Goal: Task Accomplishment & Management: Manage account settings

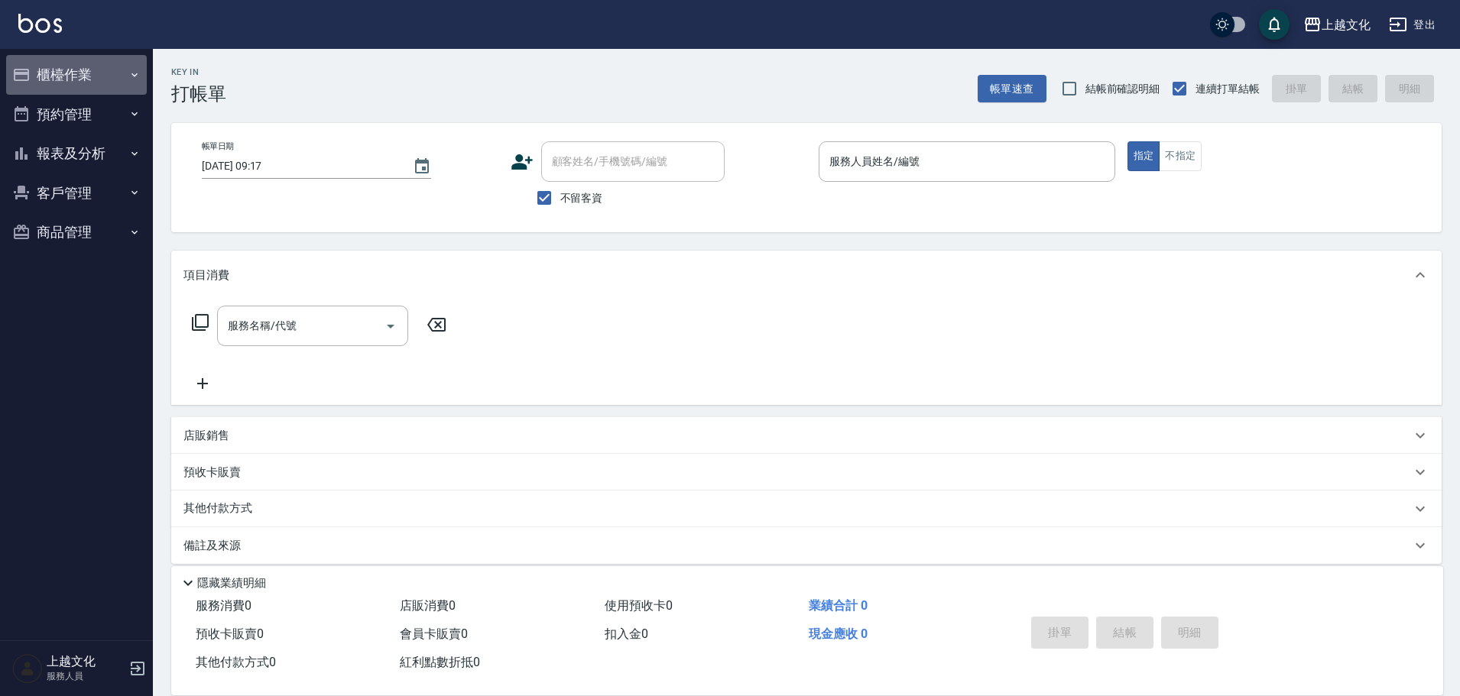
click at [57, 70] on button "櫃檯作業" at bounding box center [76, 75] width 141 height 40
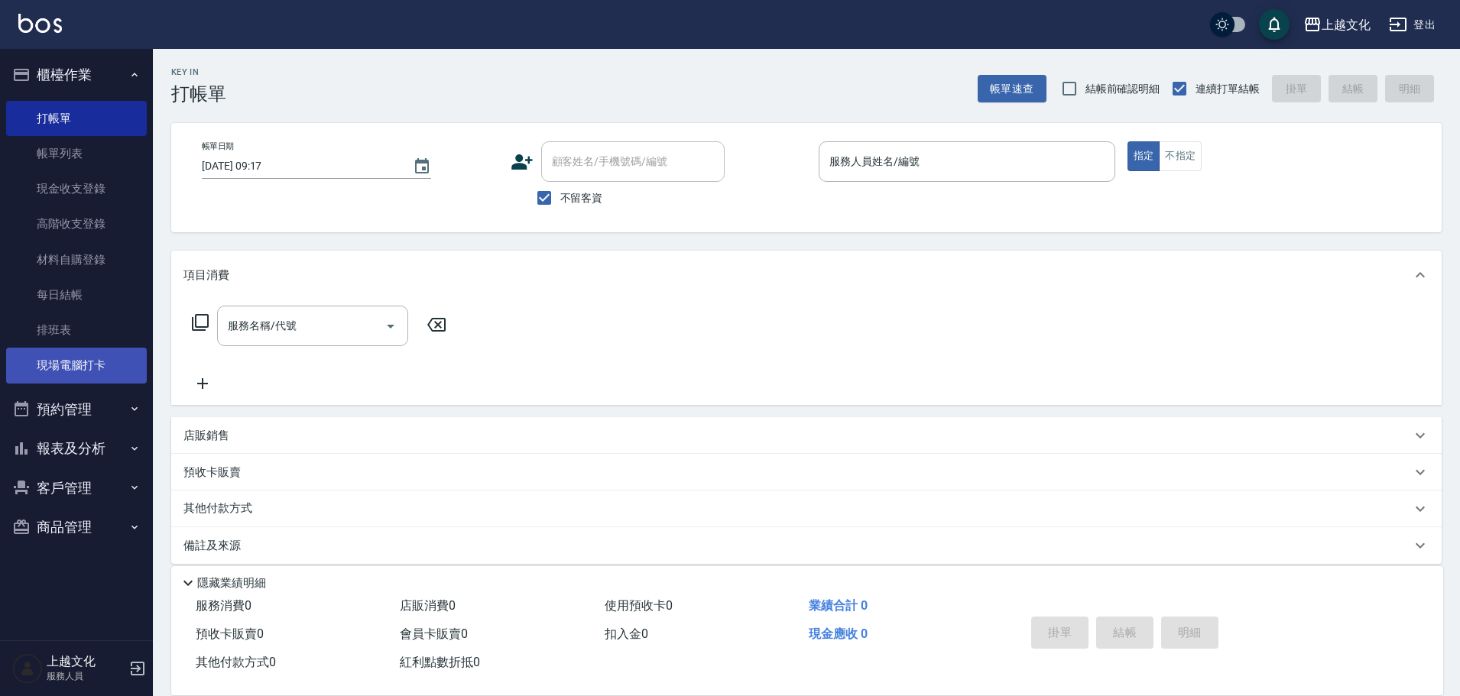
click at [78, 359] on link "現場電腦打卡" at bounding box center [76, 365] width 141 height 35
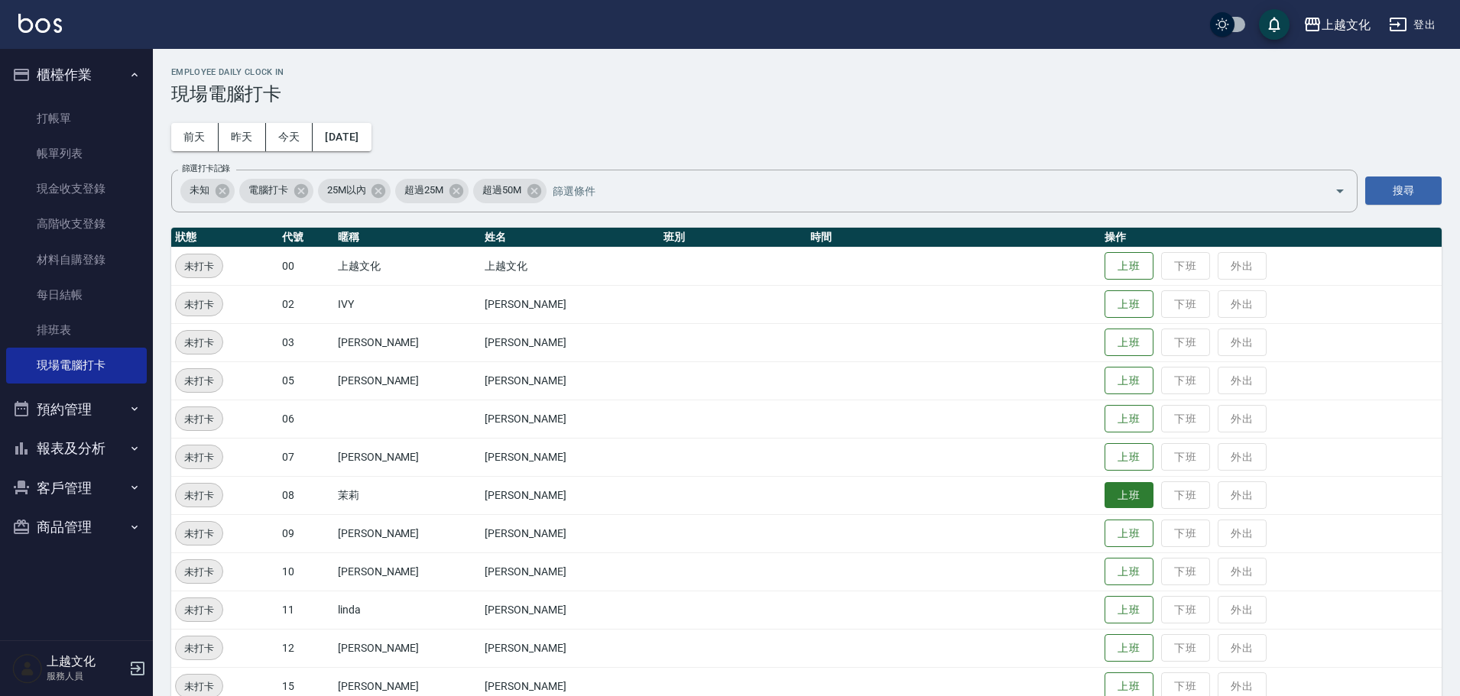
click at [1104, 497] on button "上班" at bounding box center [1128, 495] width 49 height 27
click at [1114, 452] on button "上班" at bounding box center [1128, 457] width 49 height 27
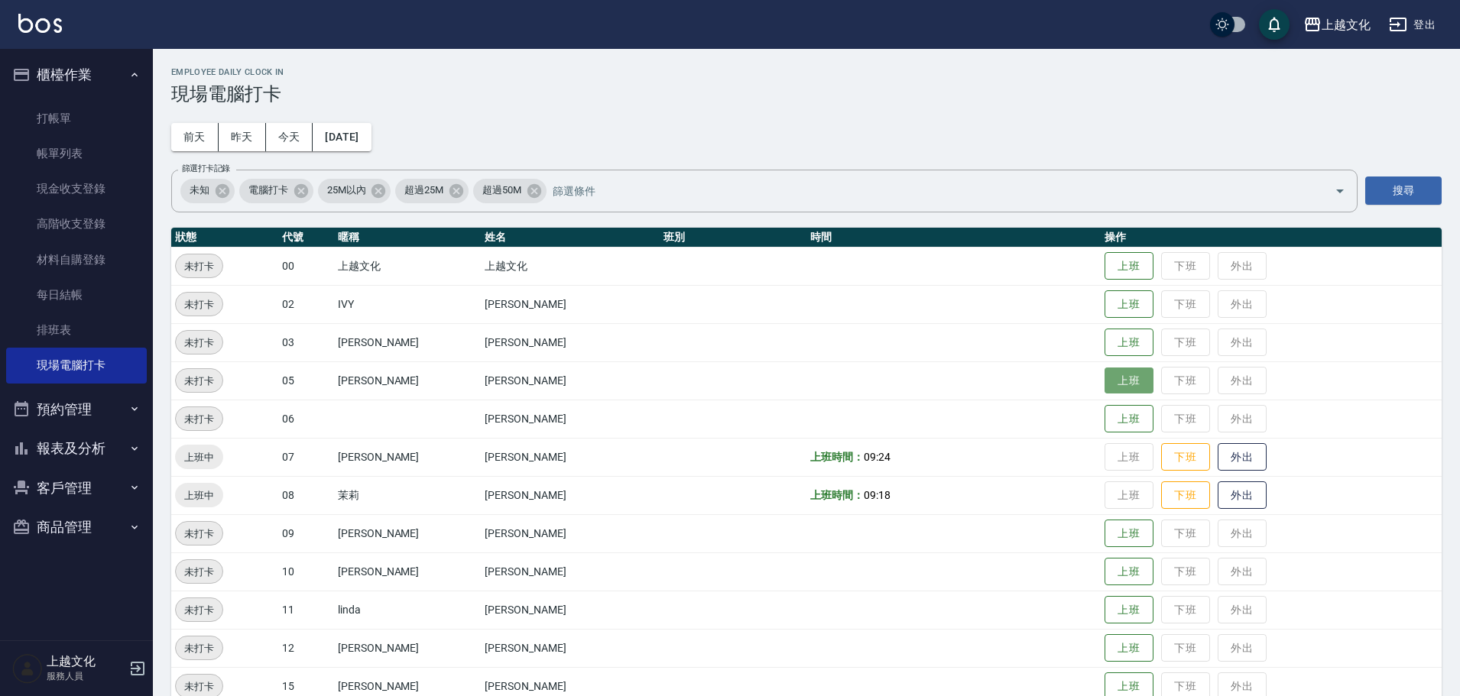
click at [1118, 379] on button "上班" at bounding box center [1128, 381] width 49 height 27
click at [62, 448] on button "報表及分析" at bounding box center [76, 449] width 141 height 40
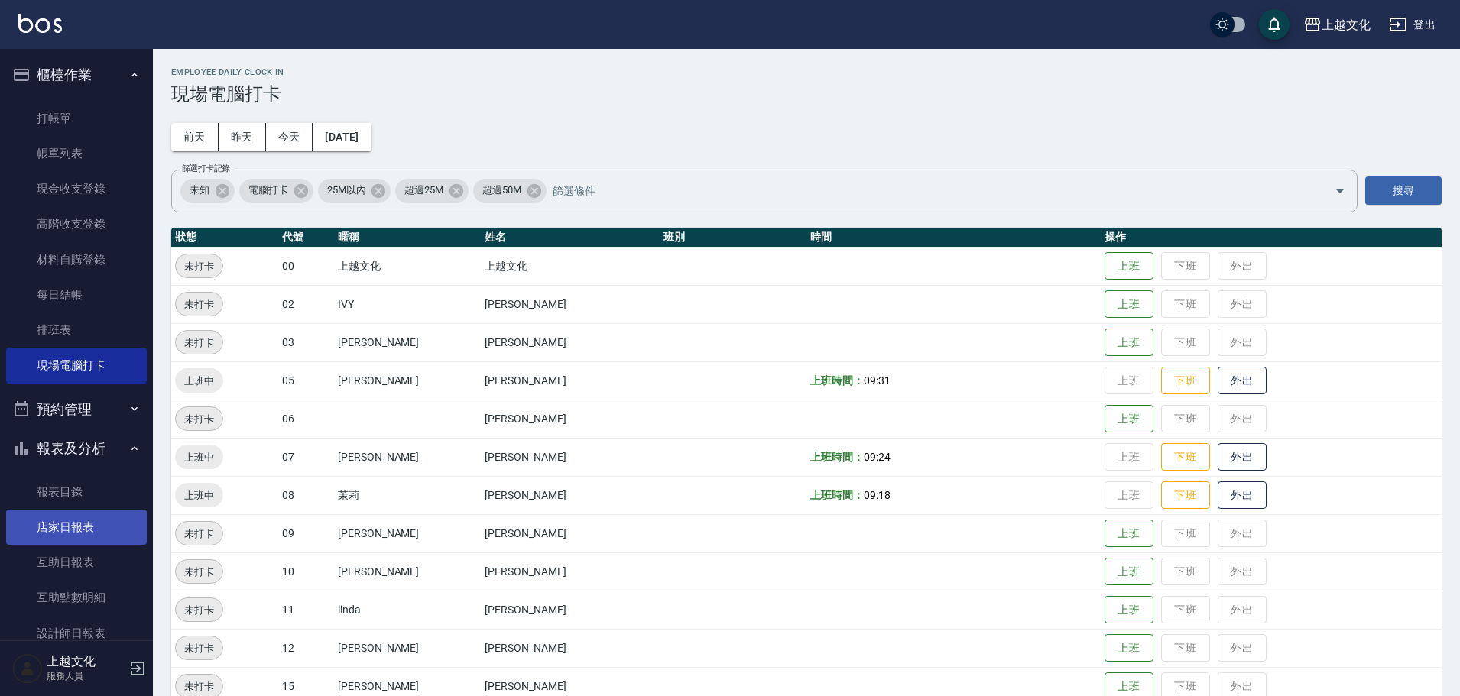
click at [64, 527] on link "店家日報表" at bounding box center [76, 527] width 141 height 35
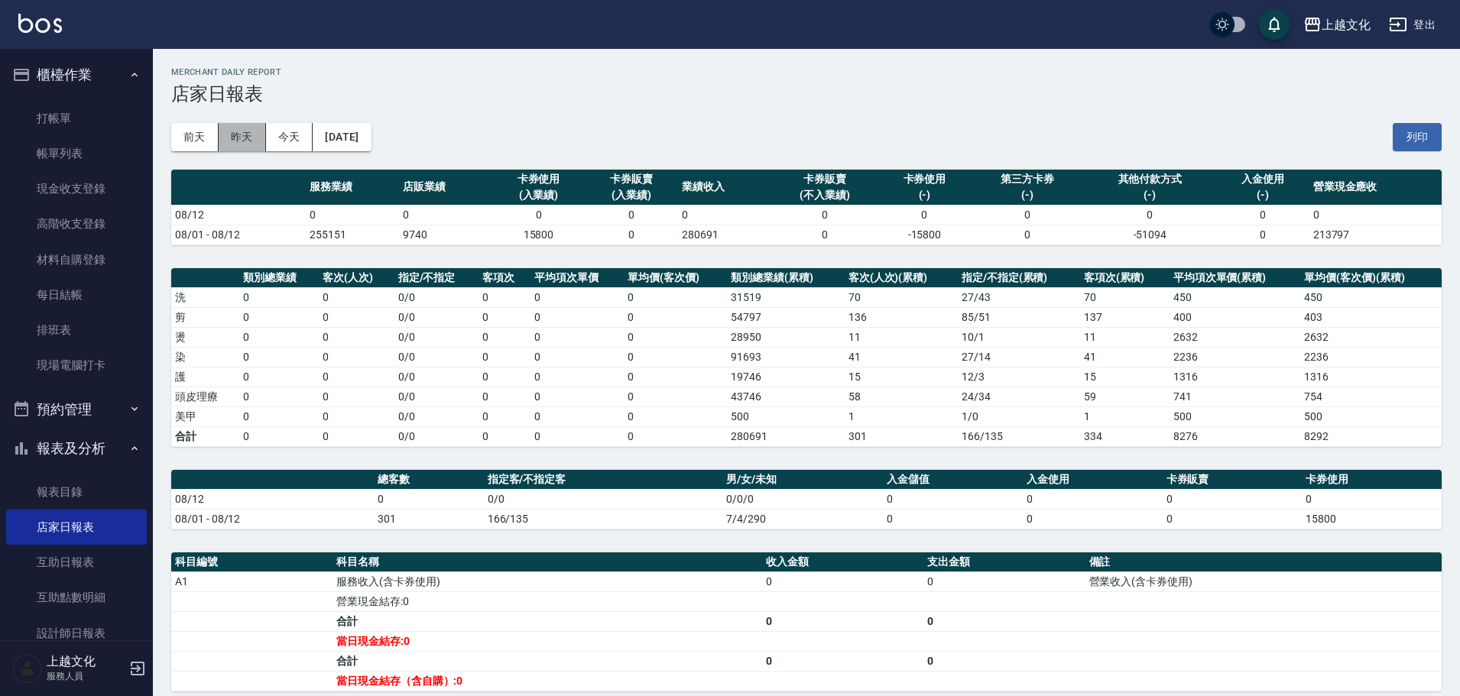
click at [243, 145] on button "昨天" at bounding box center [242, 137] width 47 height 28
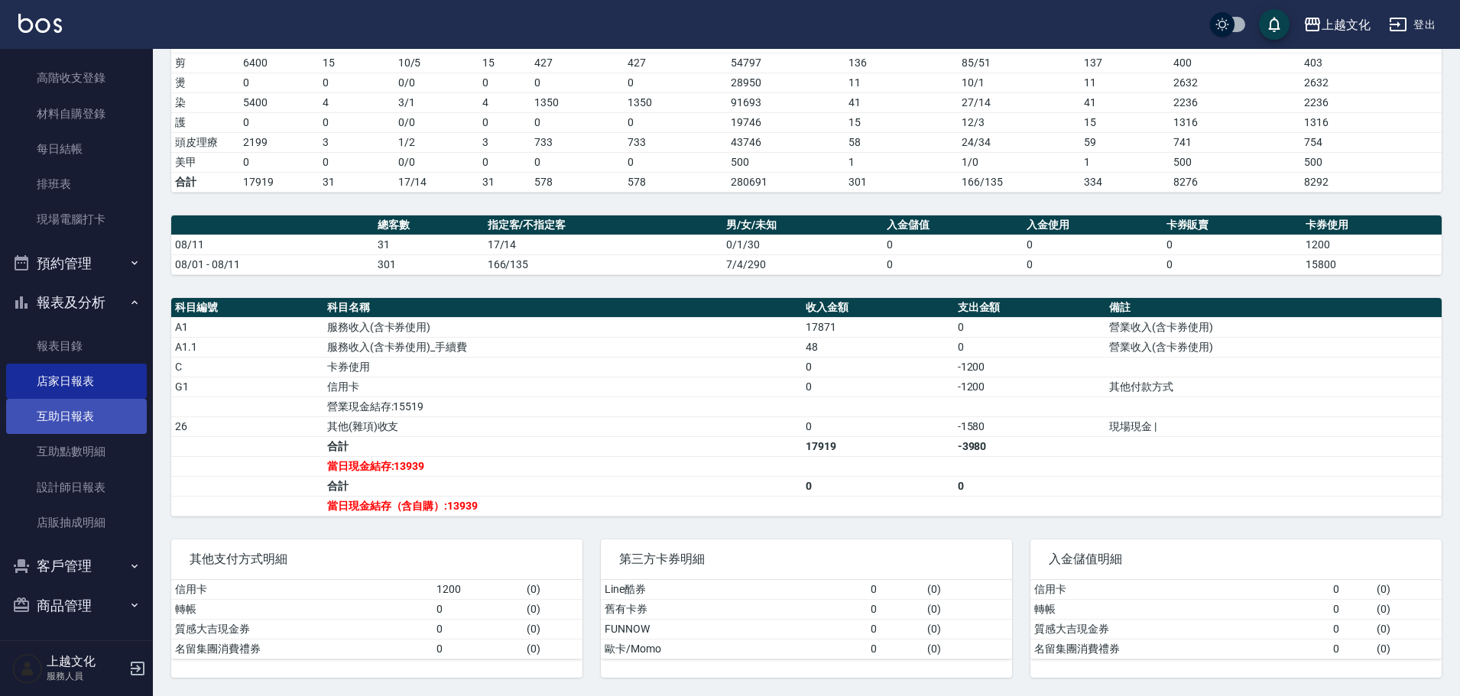
scroll to position [149, 0]
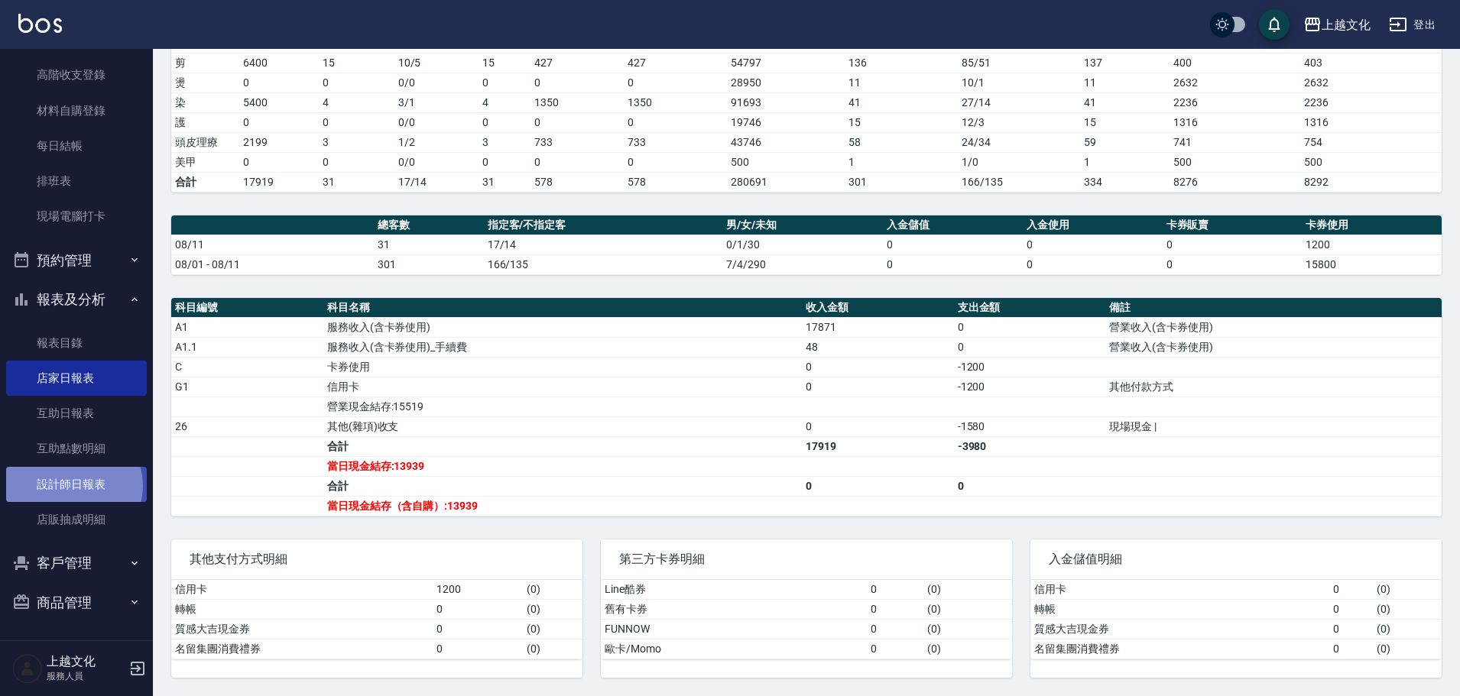
click at [72, 485] on link "設計師日報表" at bounding box center [76, 484] width 141 height 35
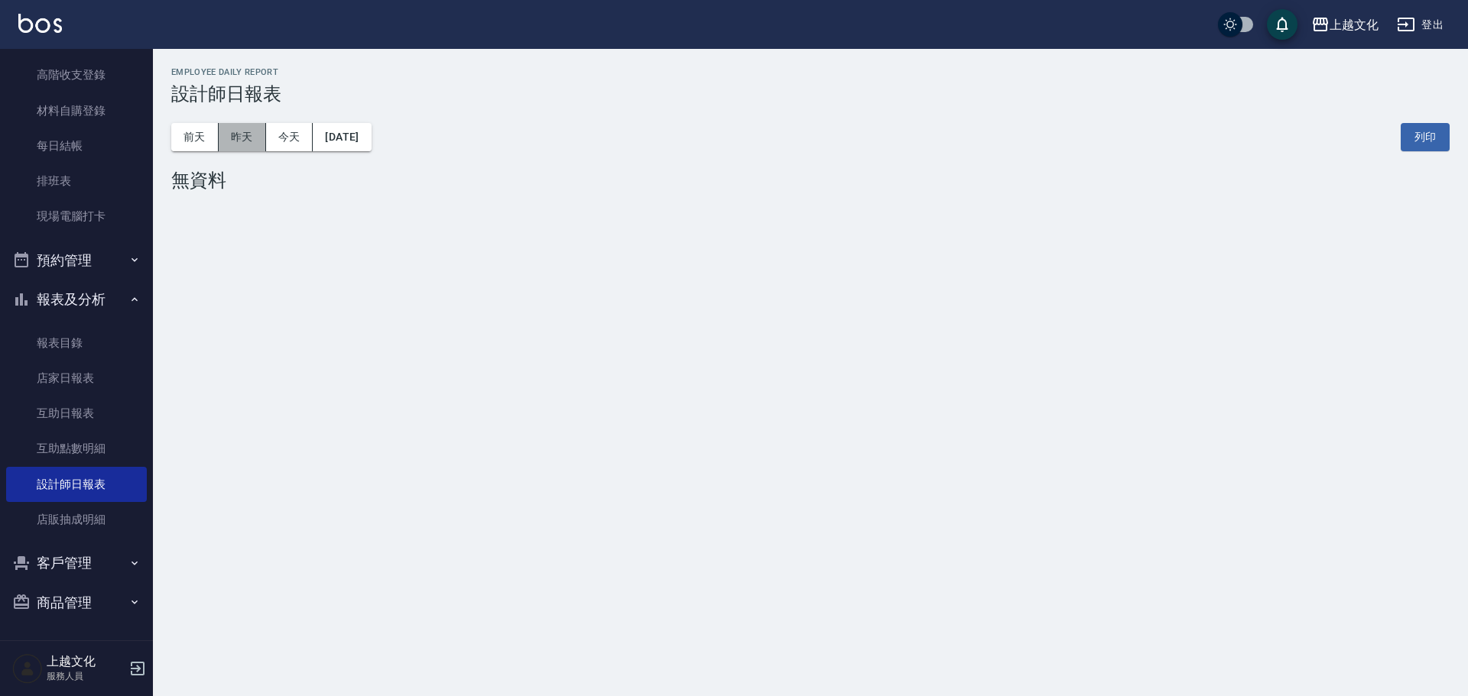
click at [234, 144] on button "昨天" at bounding box center [242, 137] width 47 height 28
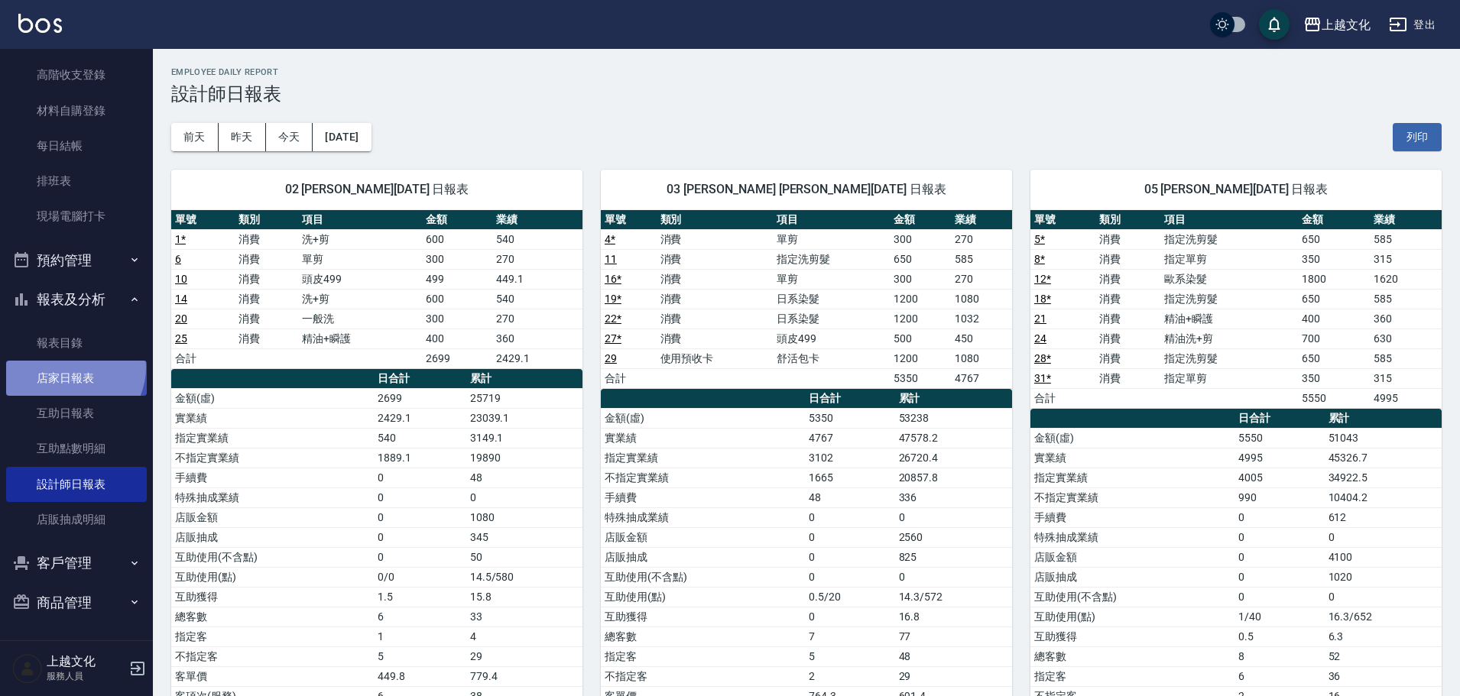
click at [72, 368] on link "店家日報表" at bounding box center [76, 378] width 141 height 35
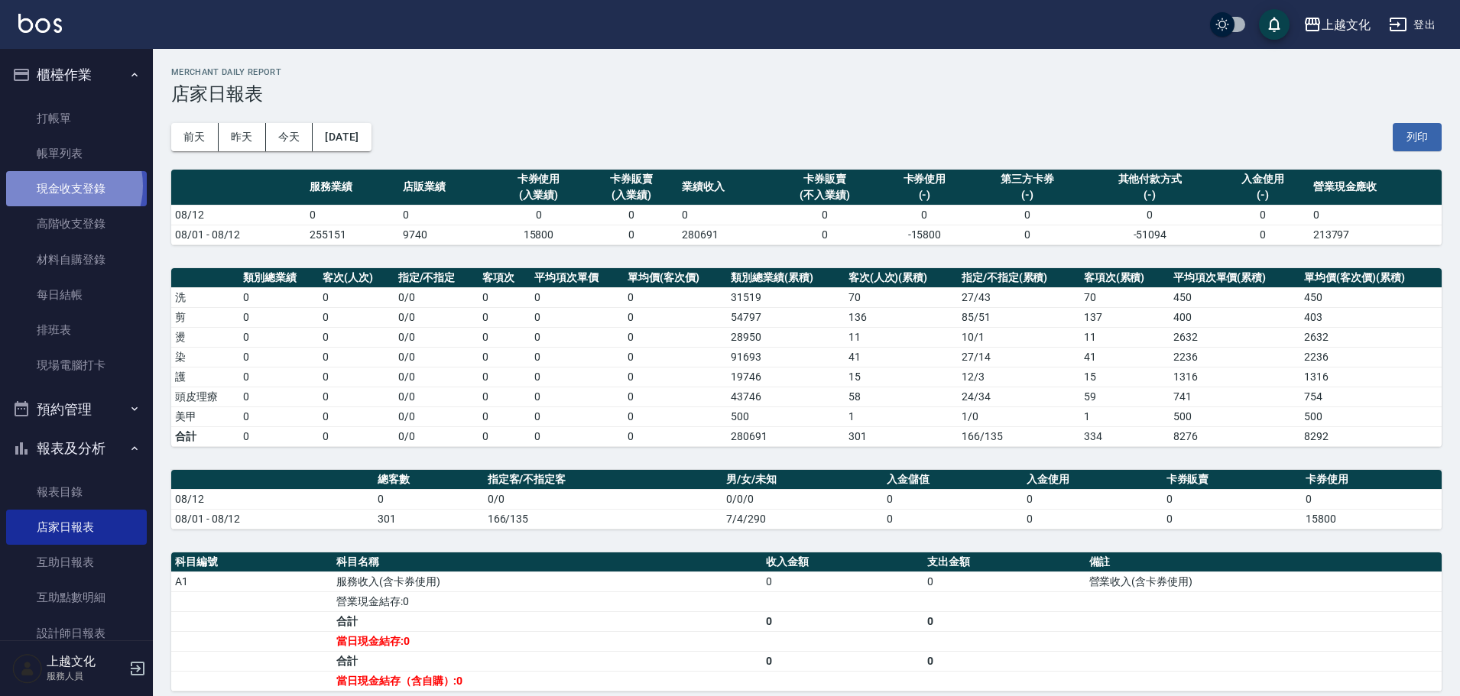
click at [63, 184] on link "現金收支登錄" at bounding box center [76, 188] width 141 height 35
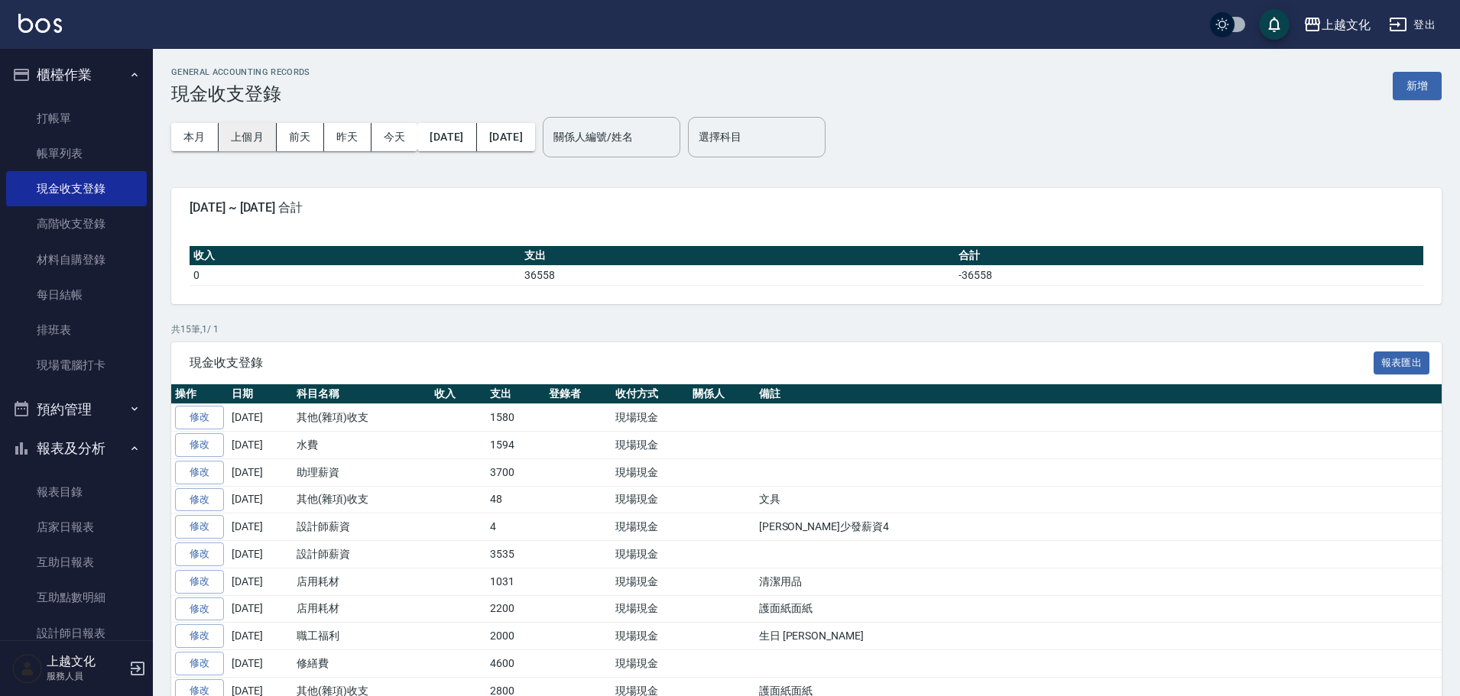
click at [251, 140] on button "上個月" at bounding box center [248, 137] width 58 height 28
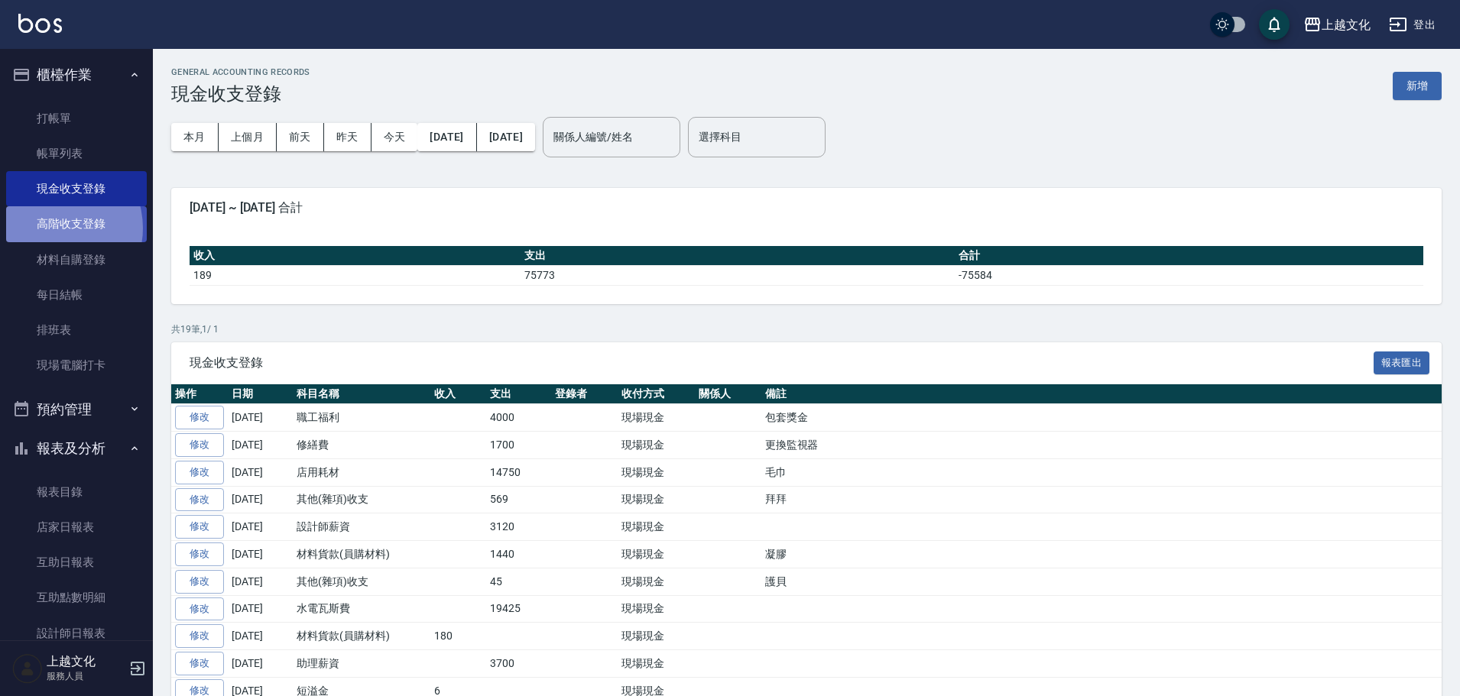
click at [51, 228] on link "高階收支登錄" at bounding box center [76, 223] width 141 height 35
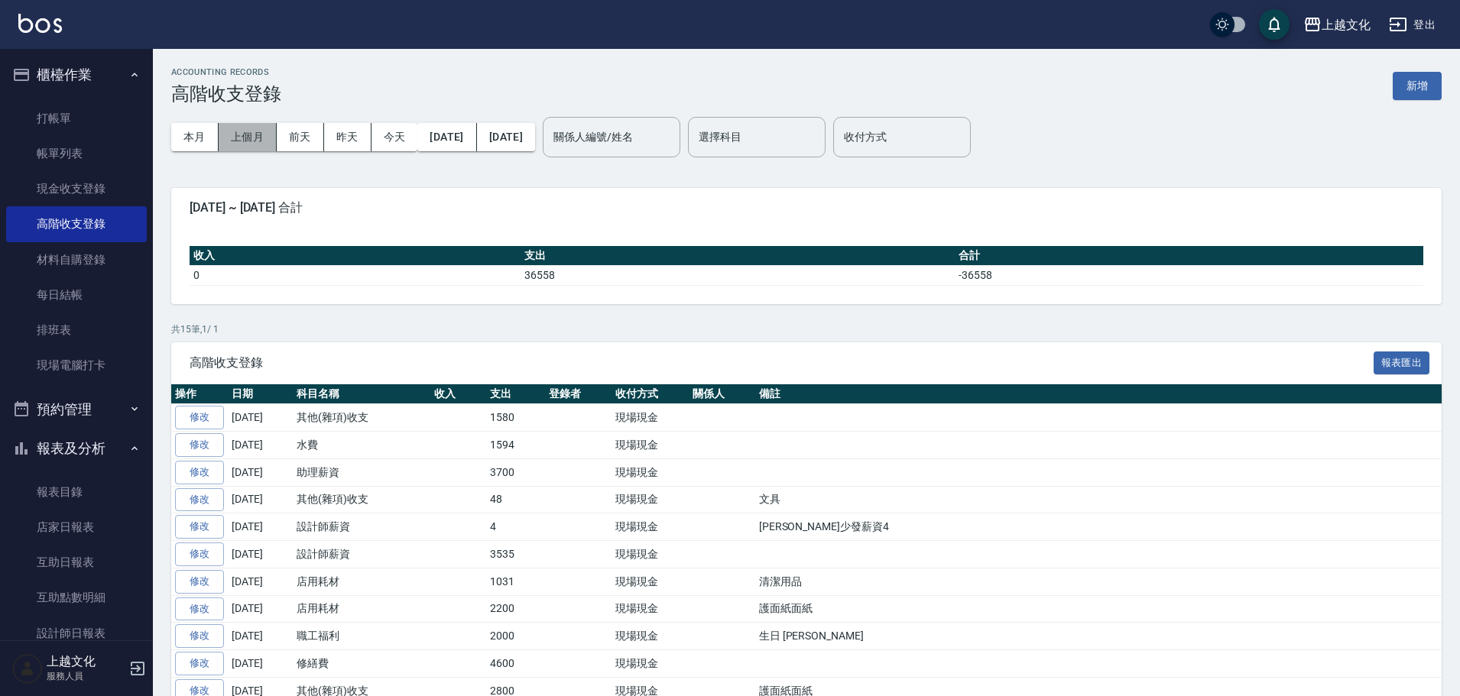
drag, startPoint x: 252, startPoint y: 143, endPoint x: 255, endPoint y: 125, distance: 17.7
click at [253, 142] on button "上個月" at bounding box center [248, 137] width 58 height 28
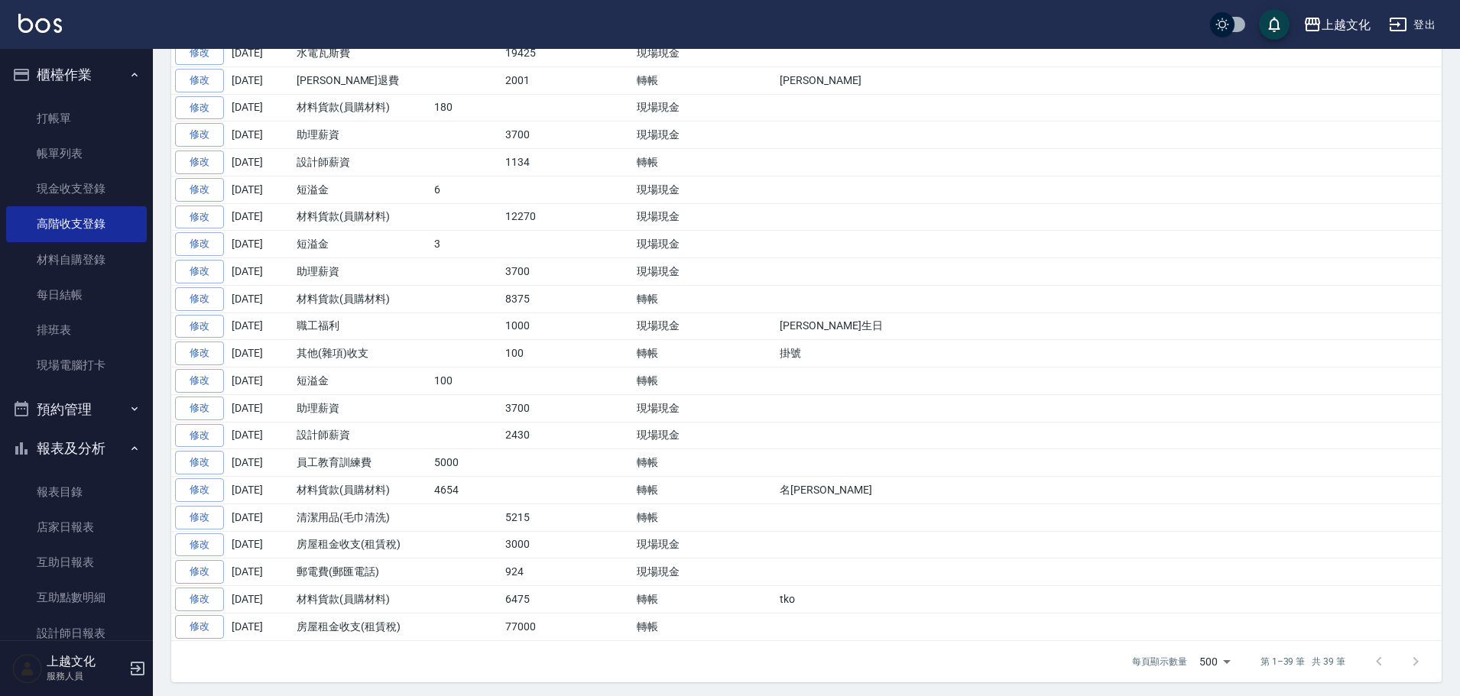
scroll to position [834, 0]
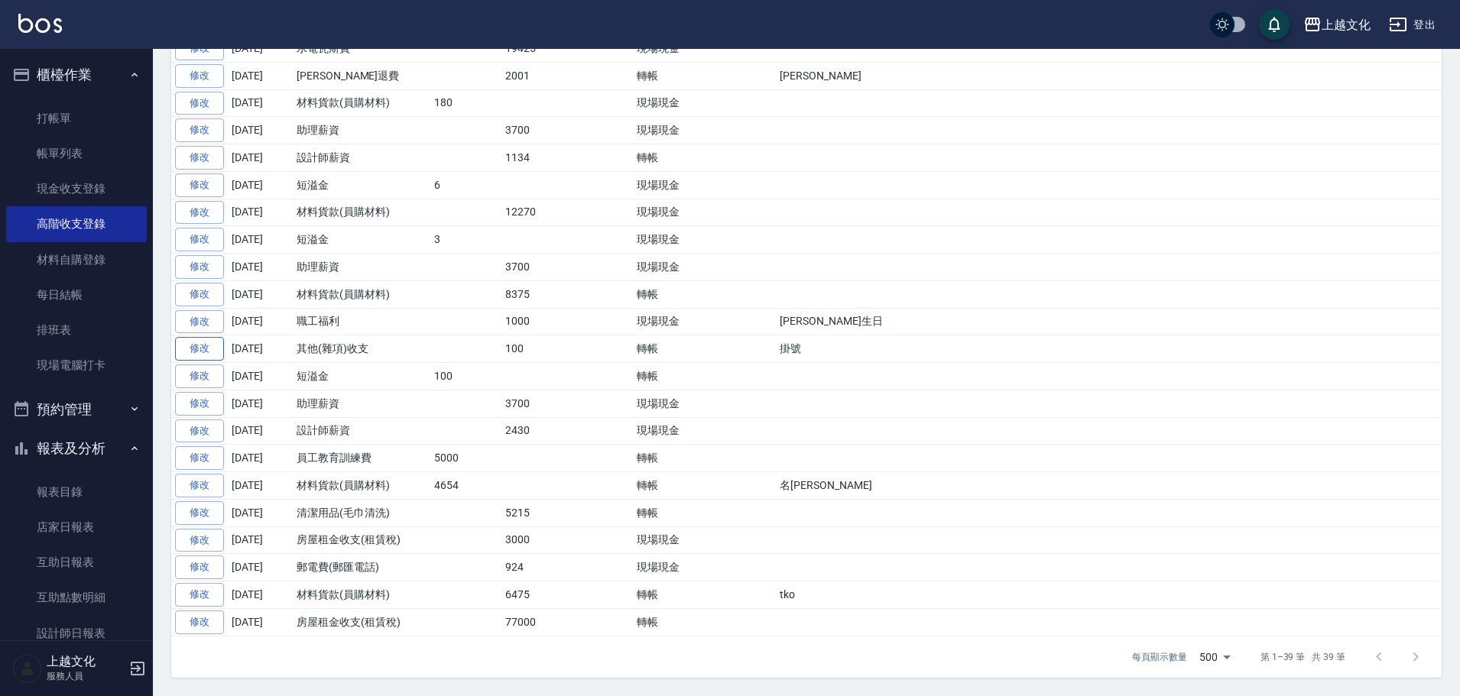
click at [210, 352] on link "修改" at bounding box center [199, 349] width 49 height 24
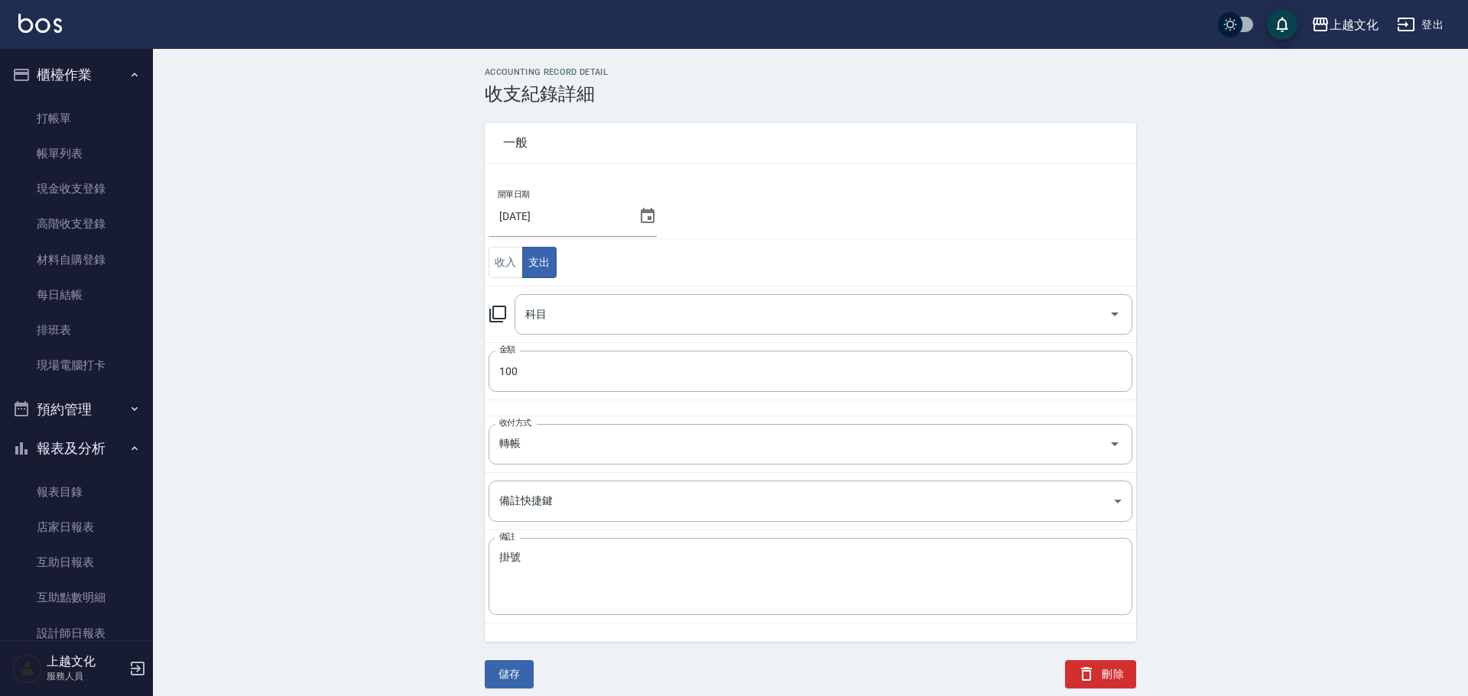
type input "26 其他(雜項)收支"
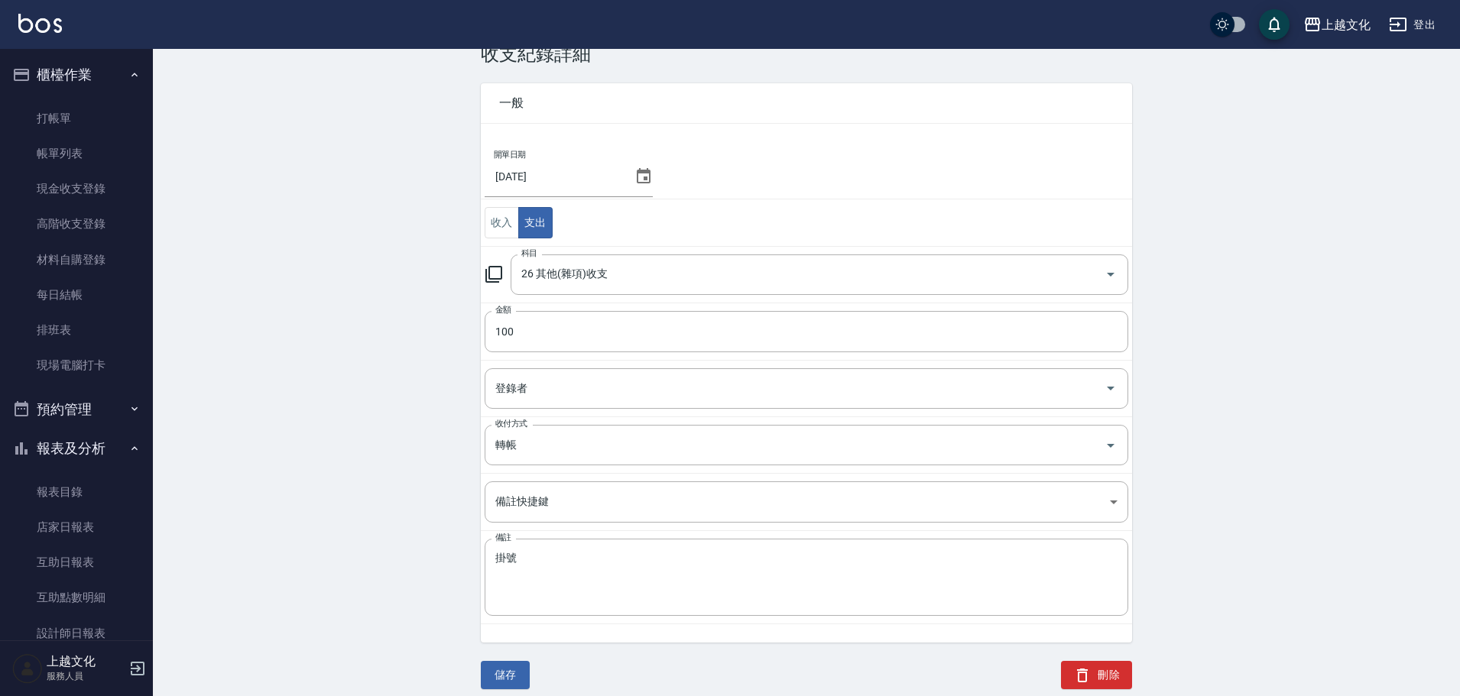
scroll to position [51, 0]
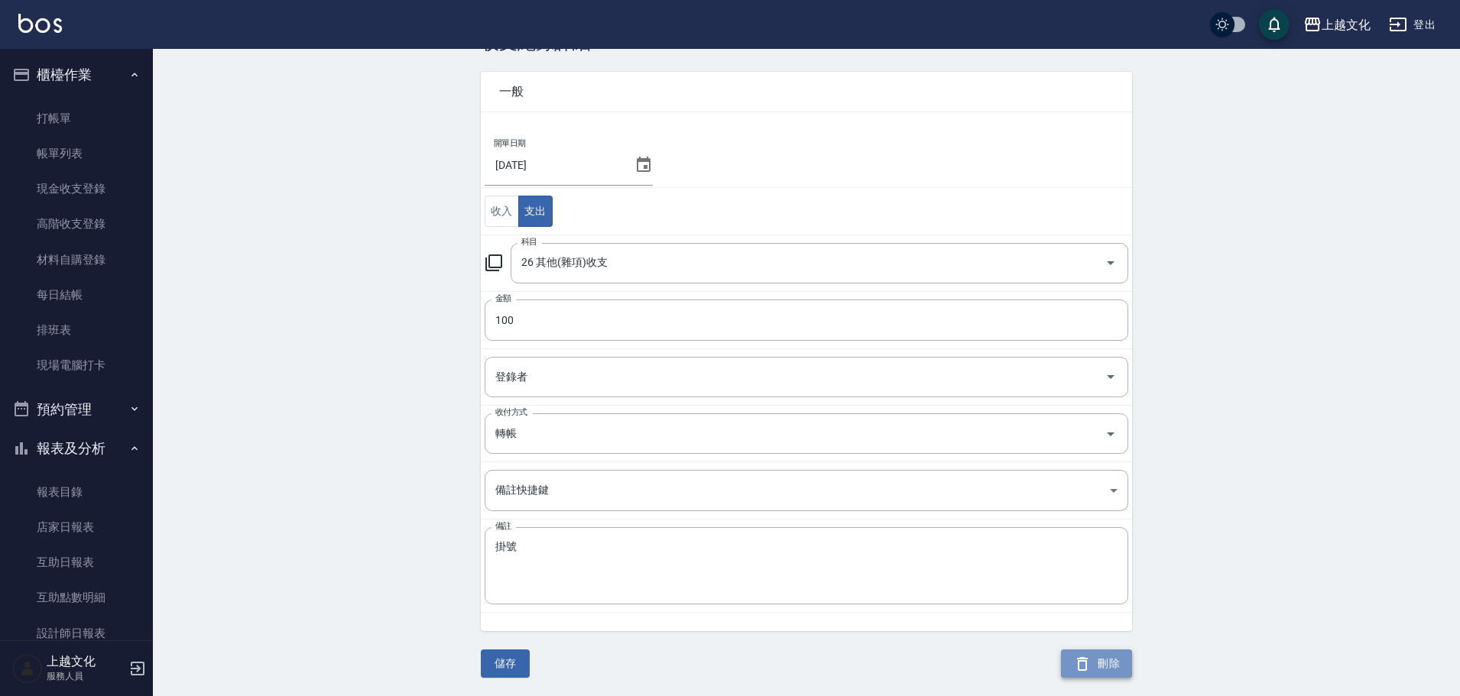
drag, startPoint x: 1105, startPoint y: 662, endPoint x: 1038, endPoint y: 559, distance: 122.5
click at [1104, 661] on button "刪除" at bounding box center [1096, 664] width 71 height 28
click at [1429, 26] on button "登出" at bounding box center [1412, 25] width 59 height 28
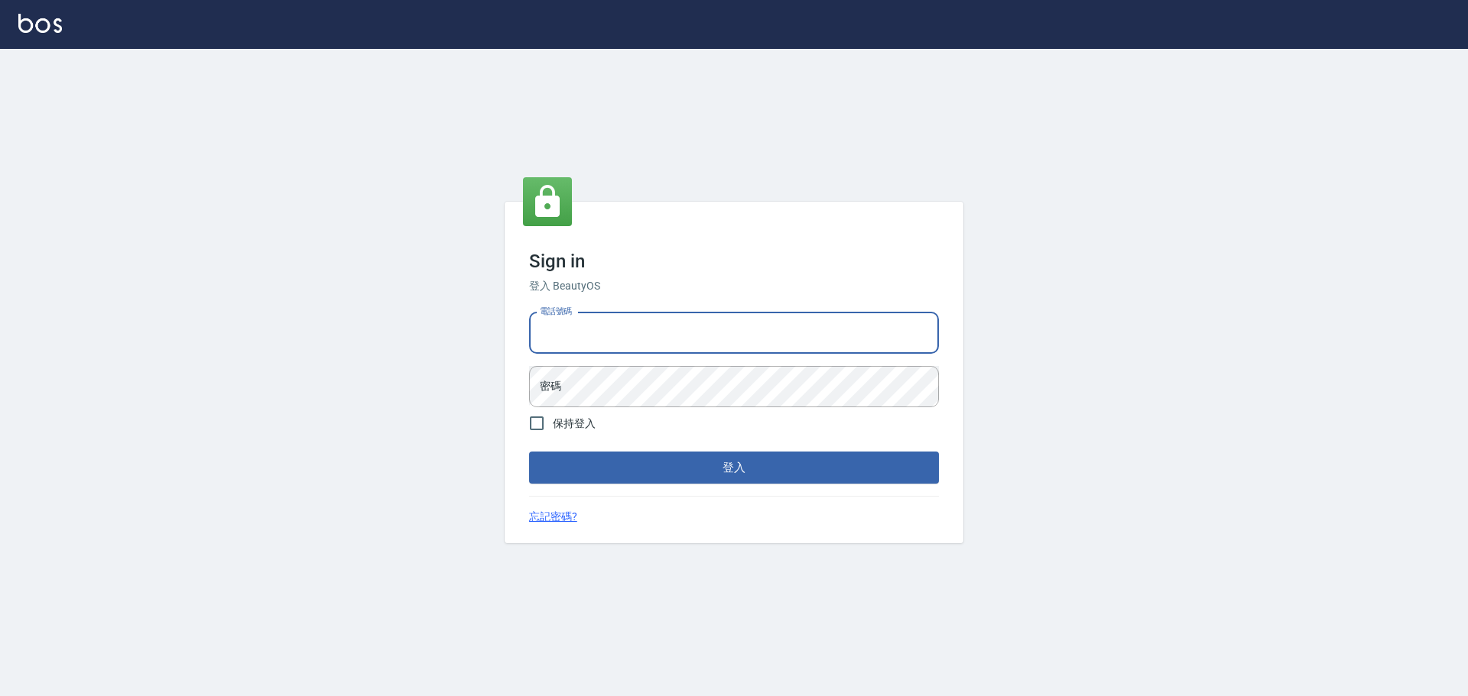
type input "0913642664"
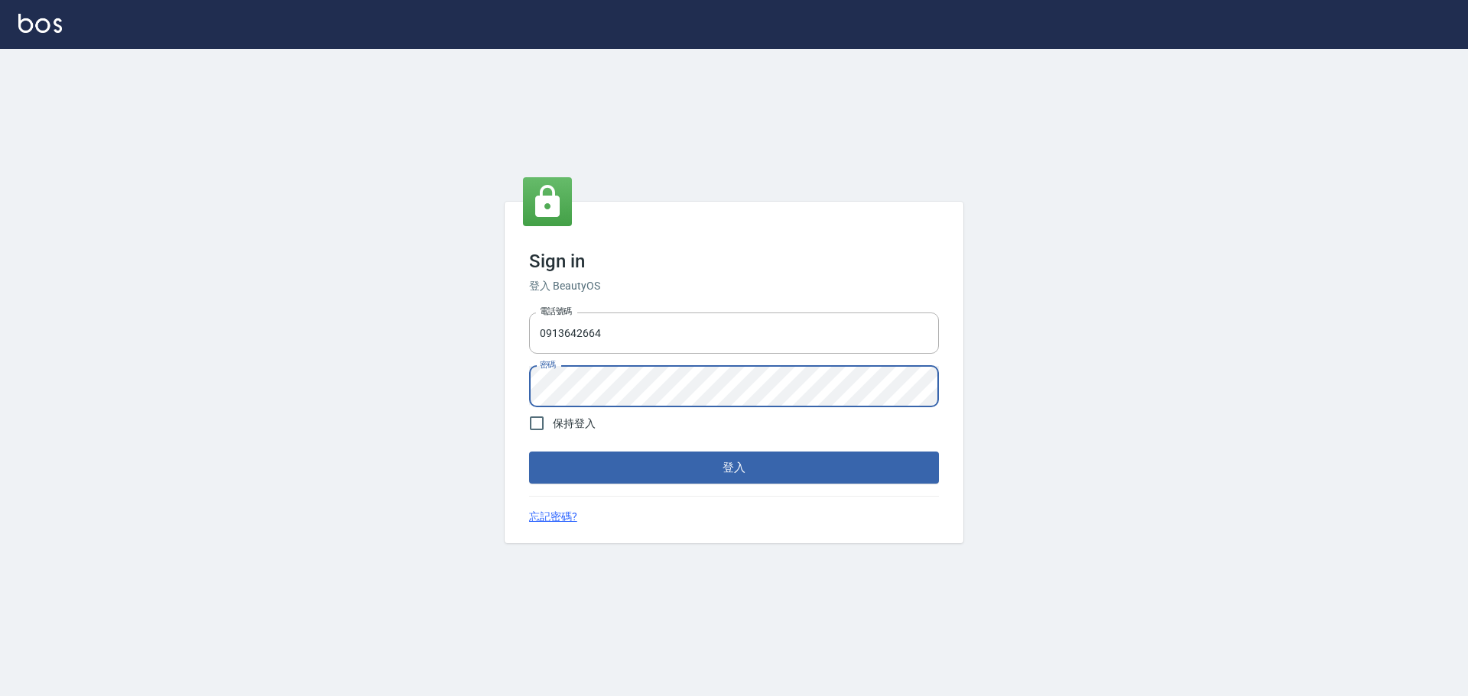
click at [529, 452] on button "登入" at bounding box center [734, 468] width 410 height 32
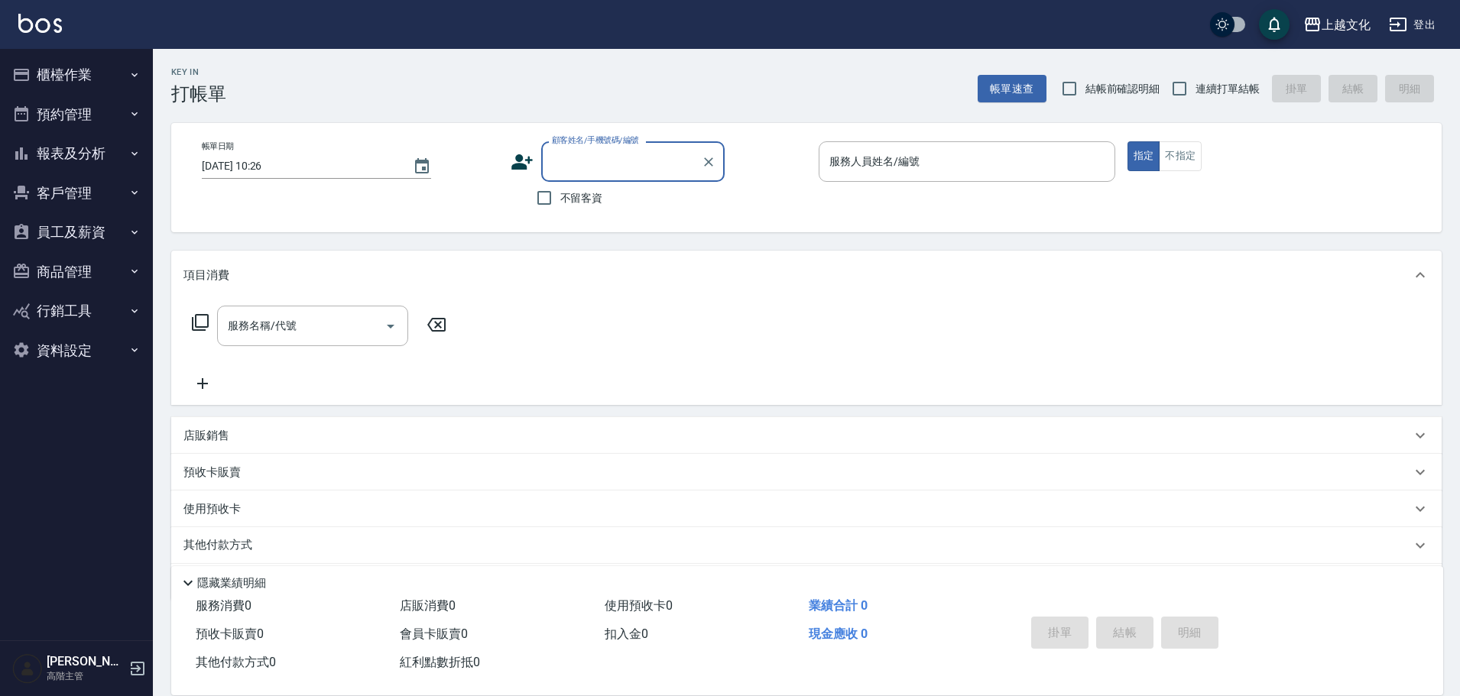
click at [60, 157] on button "報表及分析" at bounding box center [76, 154] width 141 height 40
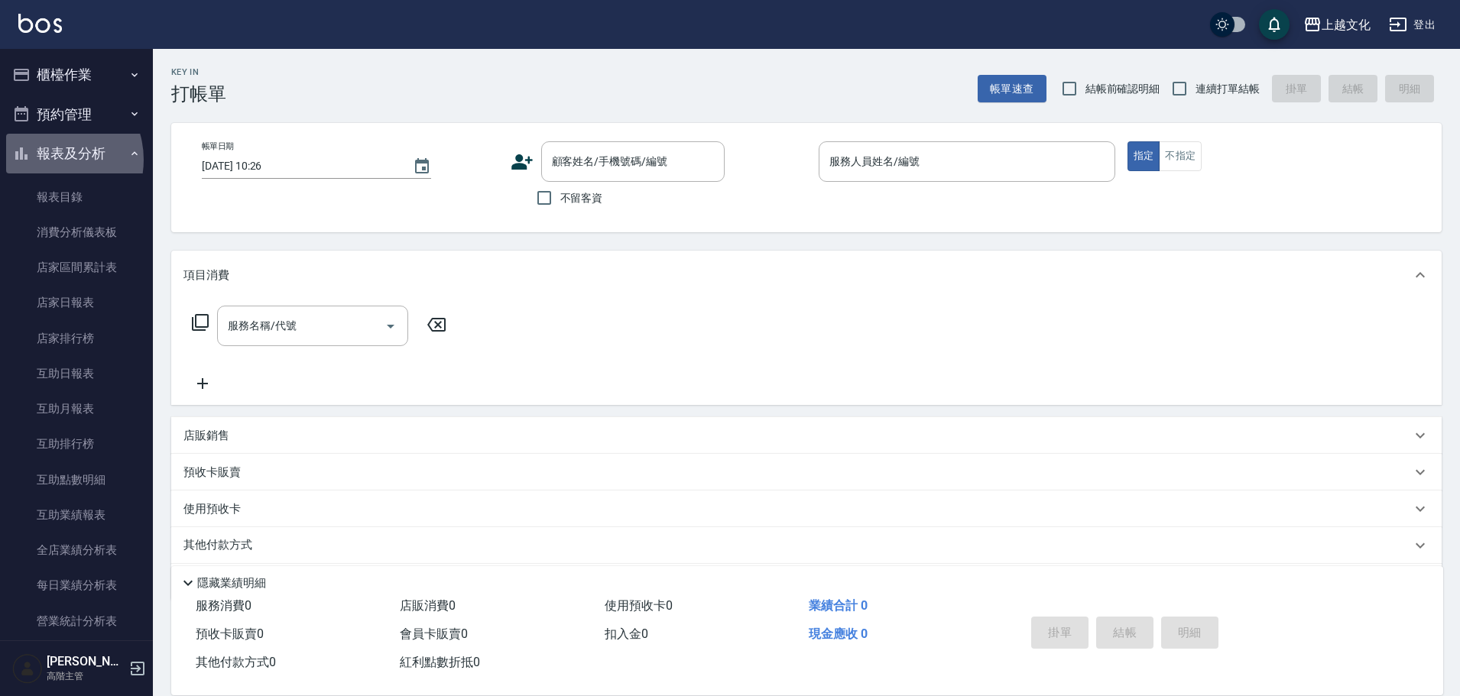
click at [49, 160] on button "報表及分析" at bounding box center [76, 154] width 141 height 40
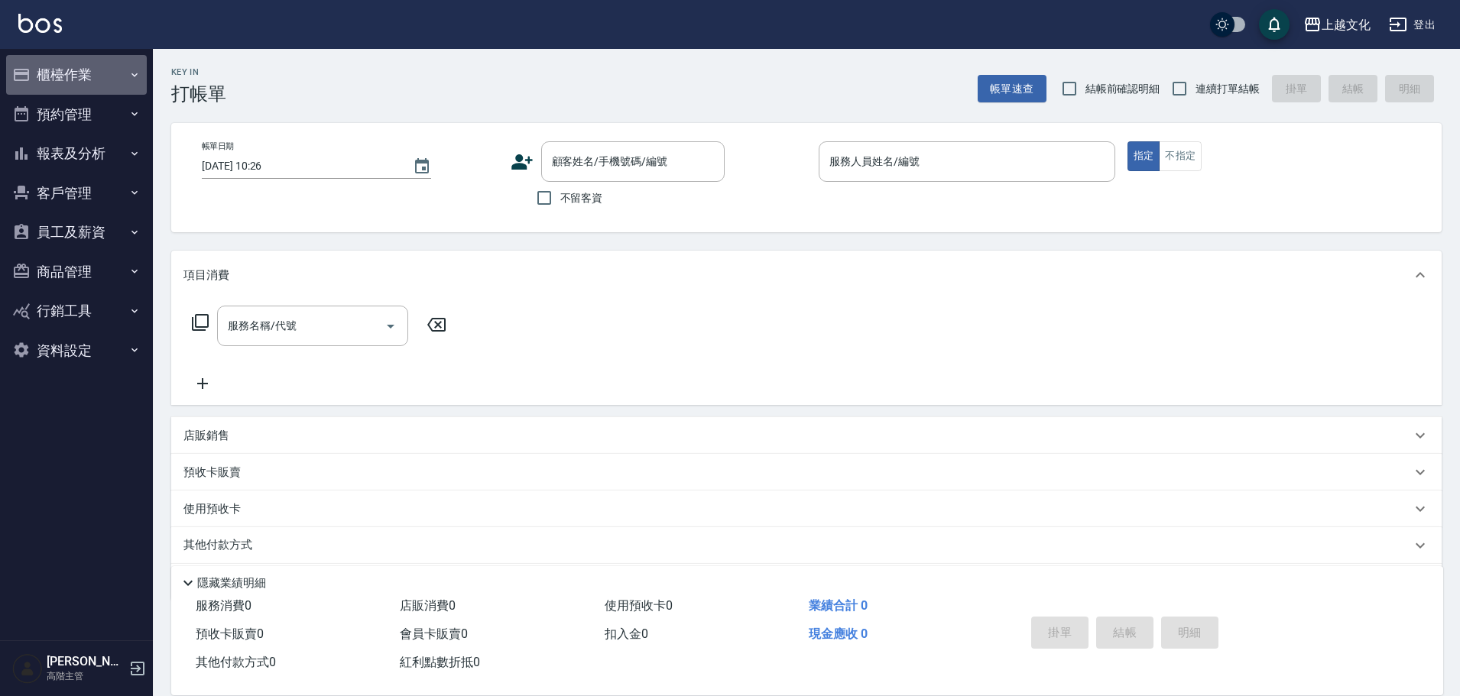
click at [67, 80] on button "櫃檯作業" at bounding box center [76, 75] width 141 height 40
click at [64, 72] on button "櫃檯作業" at bounding box center [76, 75] width 141 height 40
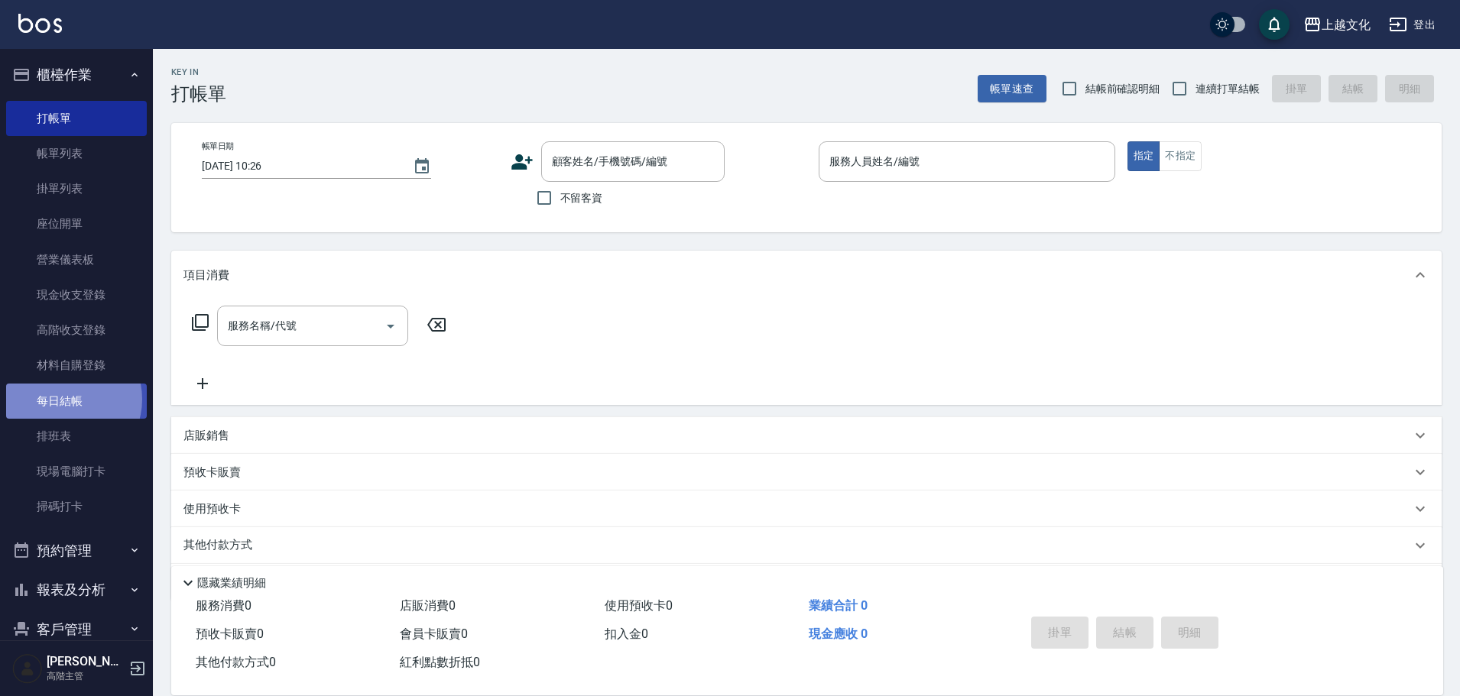
click at [66, 399] on link "每日結帳" at bounding box center [76, 401] width 141 height 35
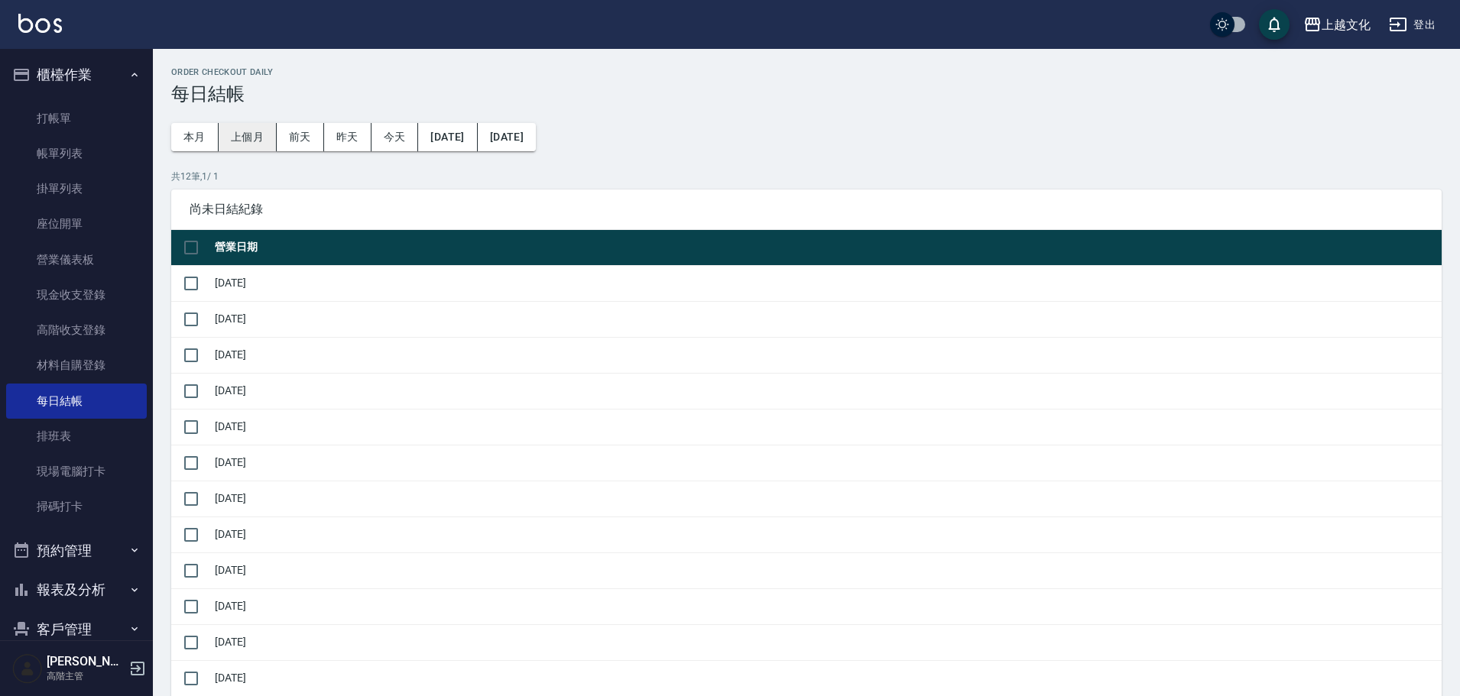
click at [242, 127] on button "上個月" at bounding box center [248, 137] width 58 height 28
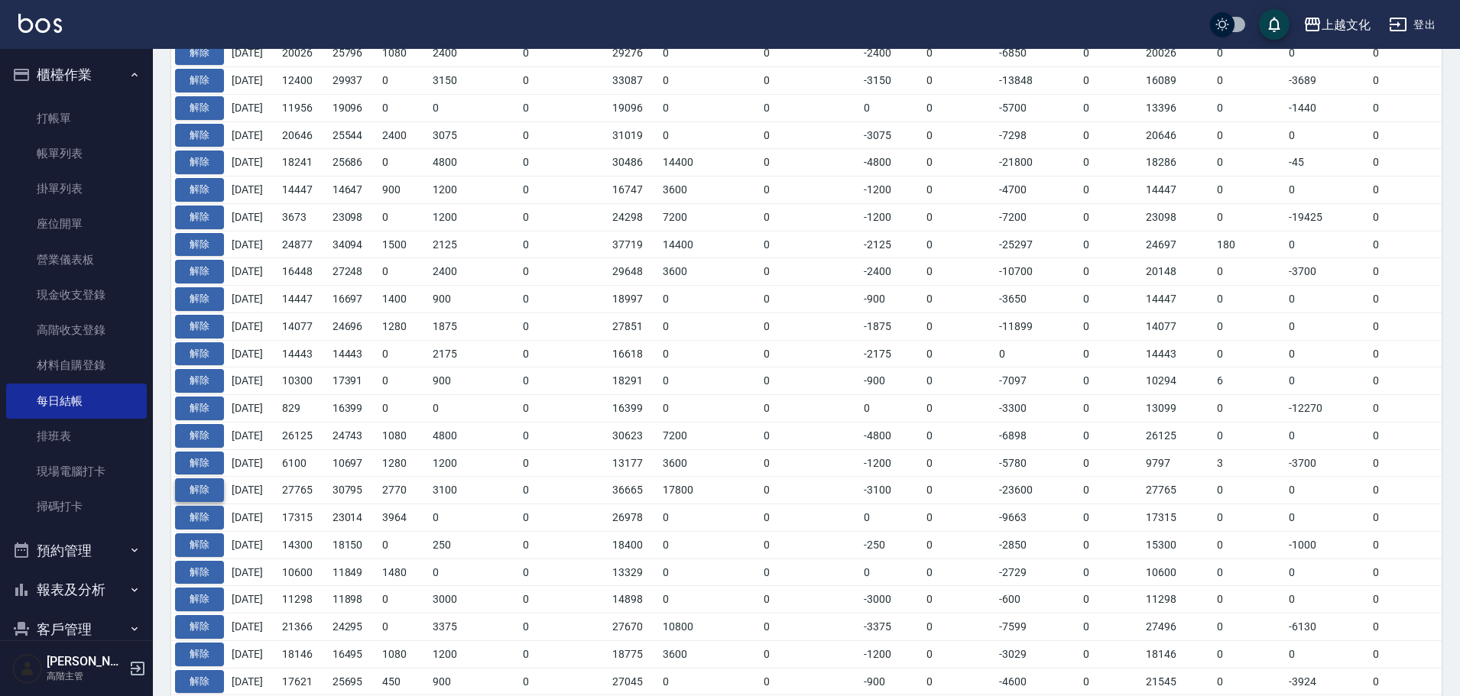
scroll to position [535, 0]
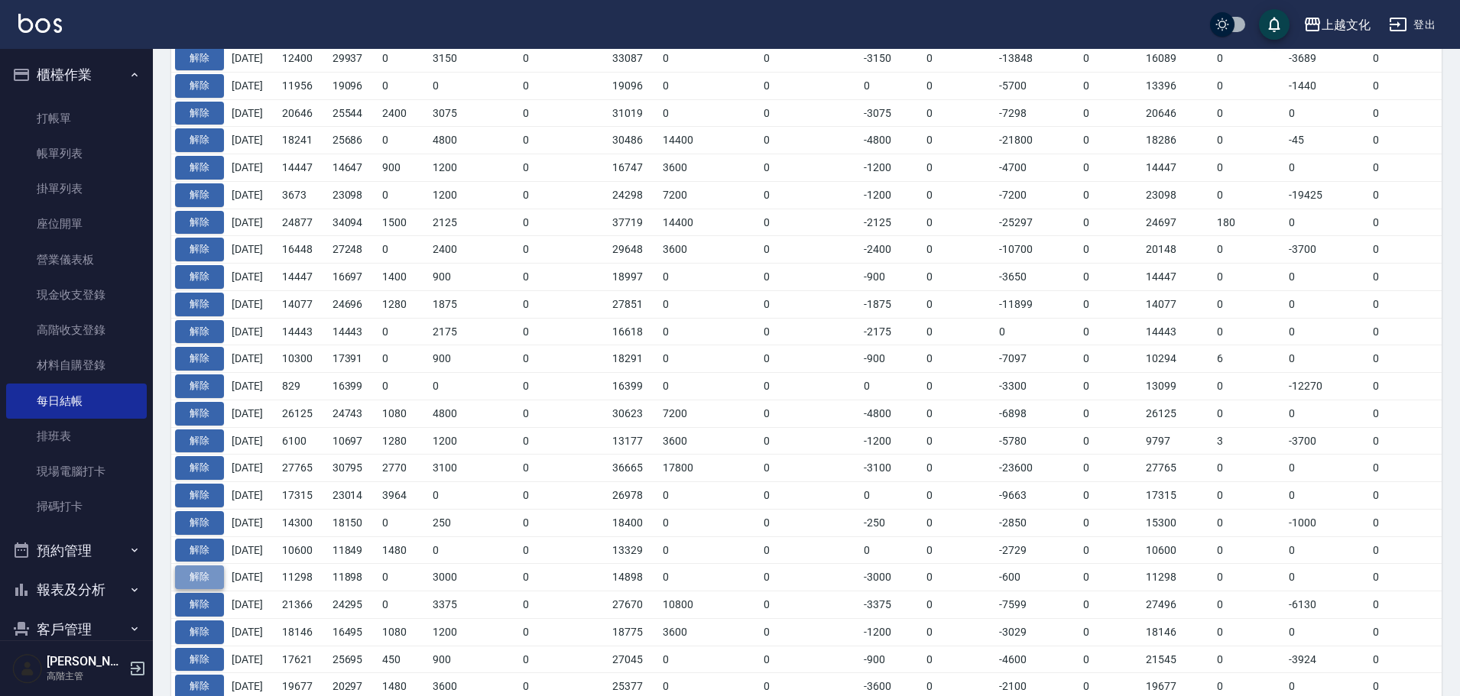
click at [190, 583] on button "解除" at bounding box center [199, 578] width 49 height 24
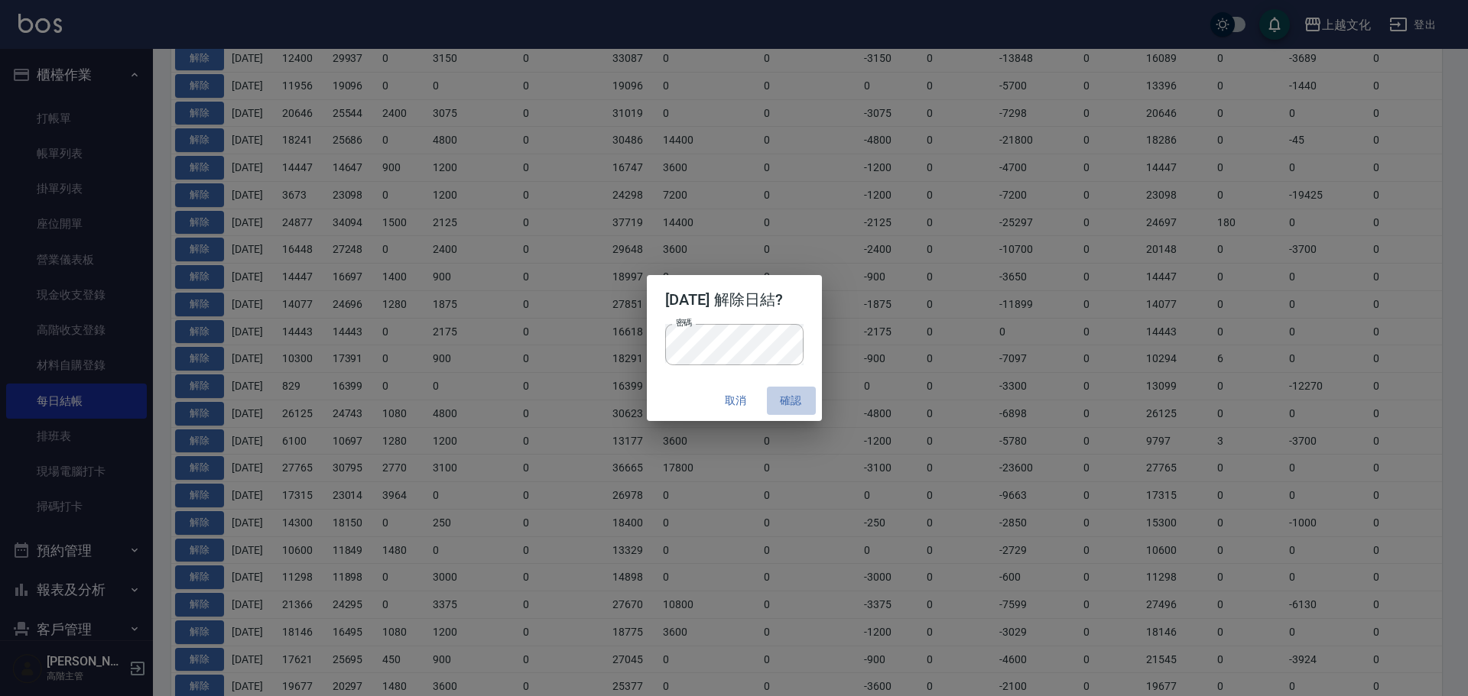
click at [804, 406] on button "確認" at bounding box center [791, 401] width 49 height 28
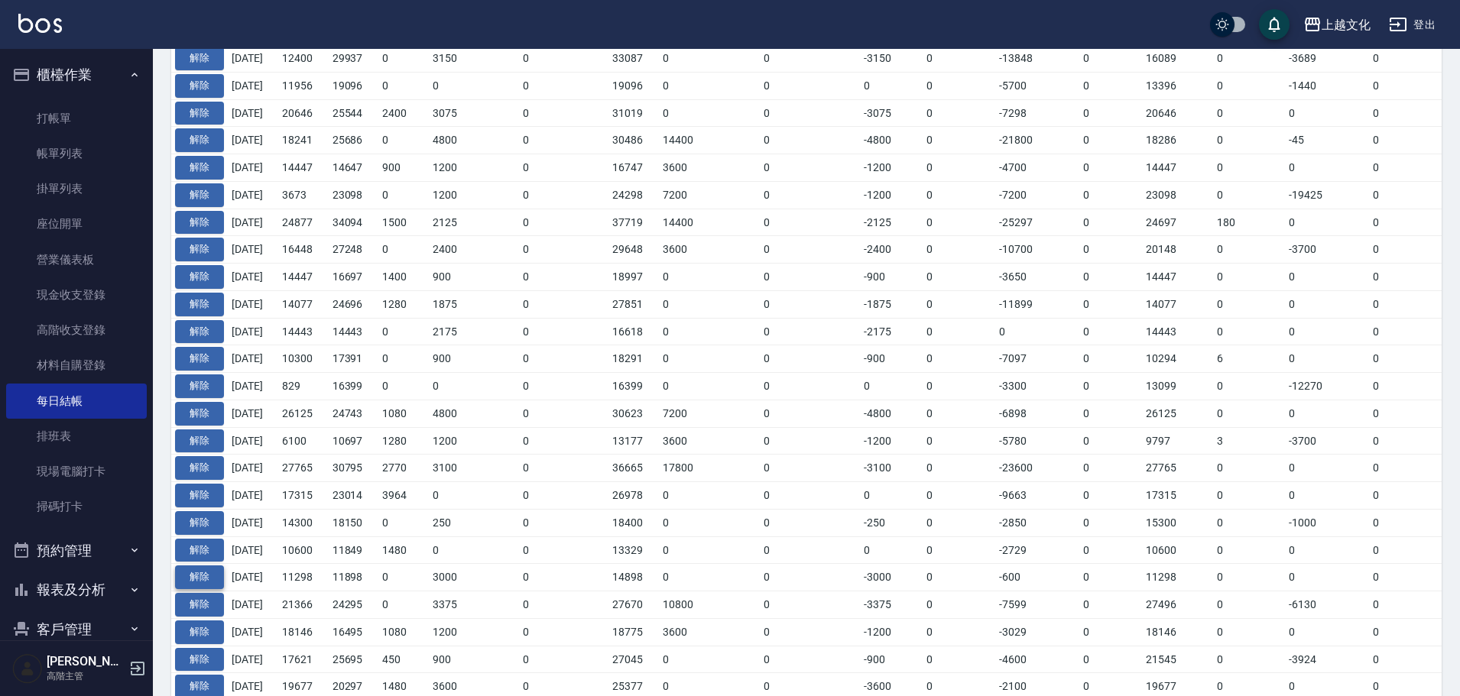
click at [199, 572] on button "解除" at bounding box center [199, 578] width 49 height 24
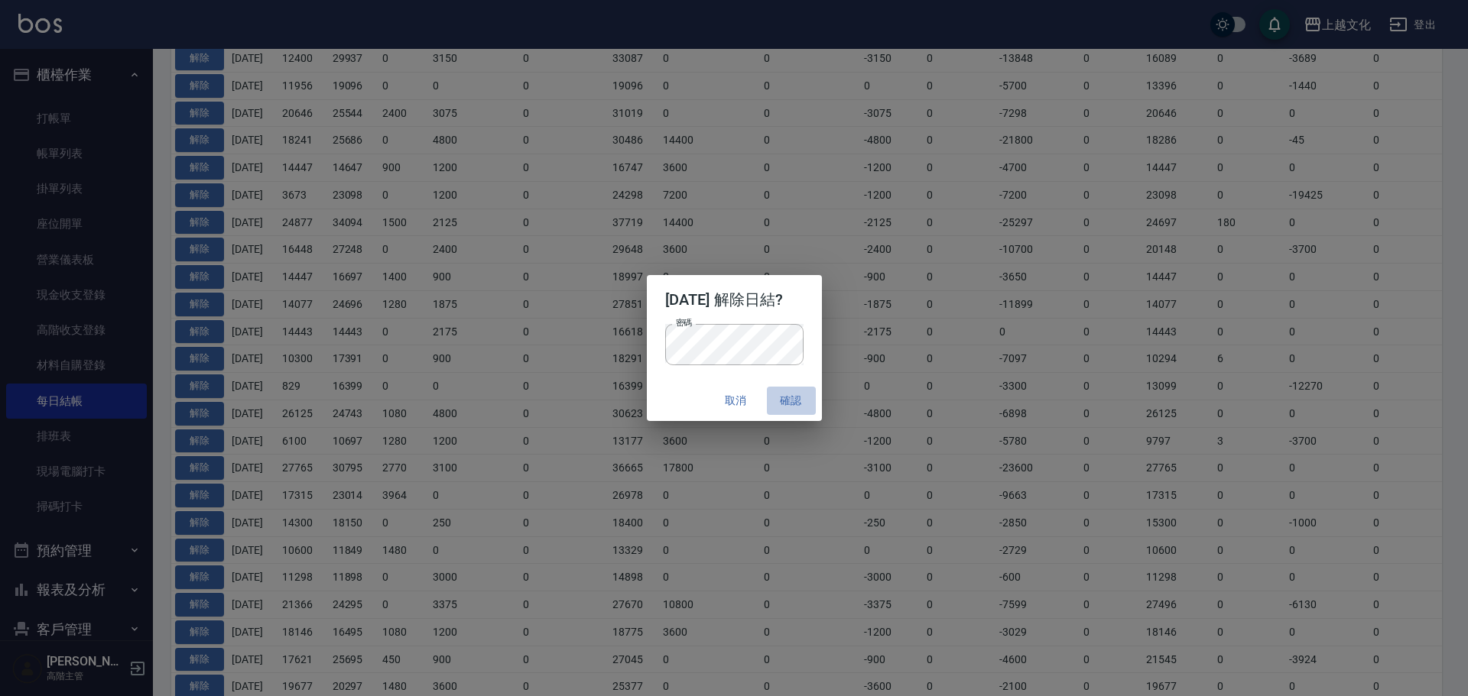
click at [803, 397] on button "確認" at bounding box center [791, 401] width 49 height 28
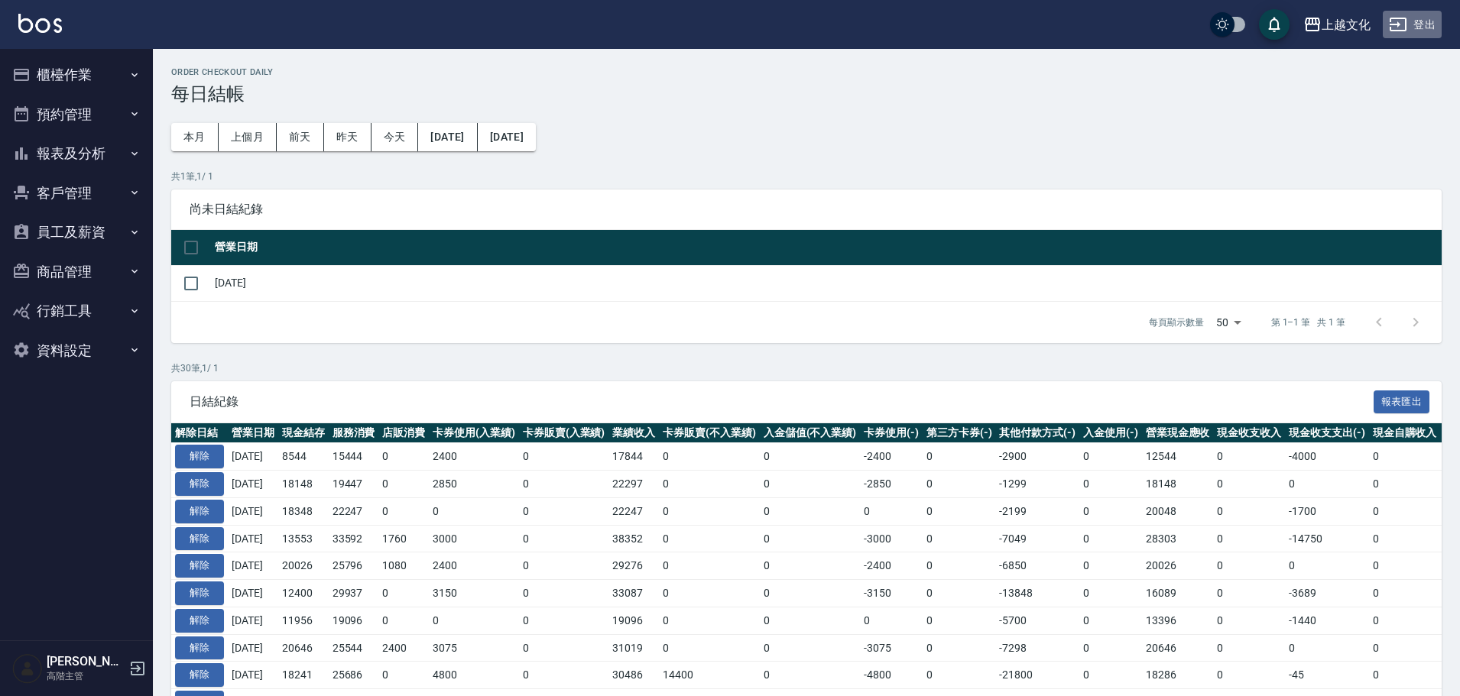
click at [1402, 28] on icon "button" at bounding box center [1398, 24] width 18 height 18
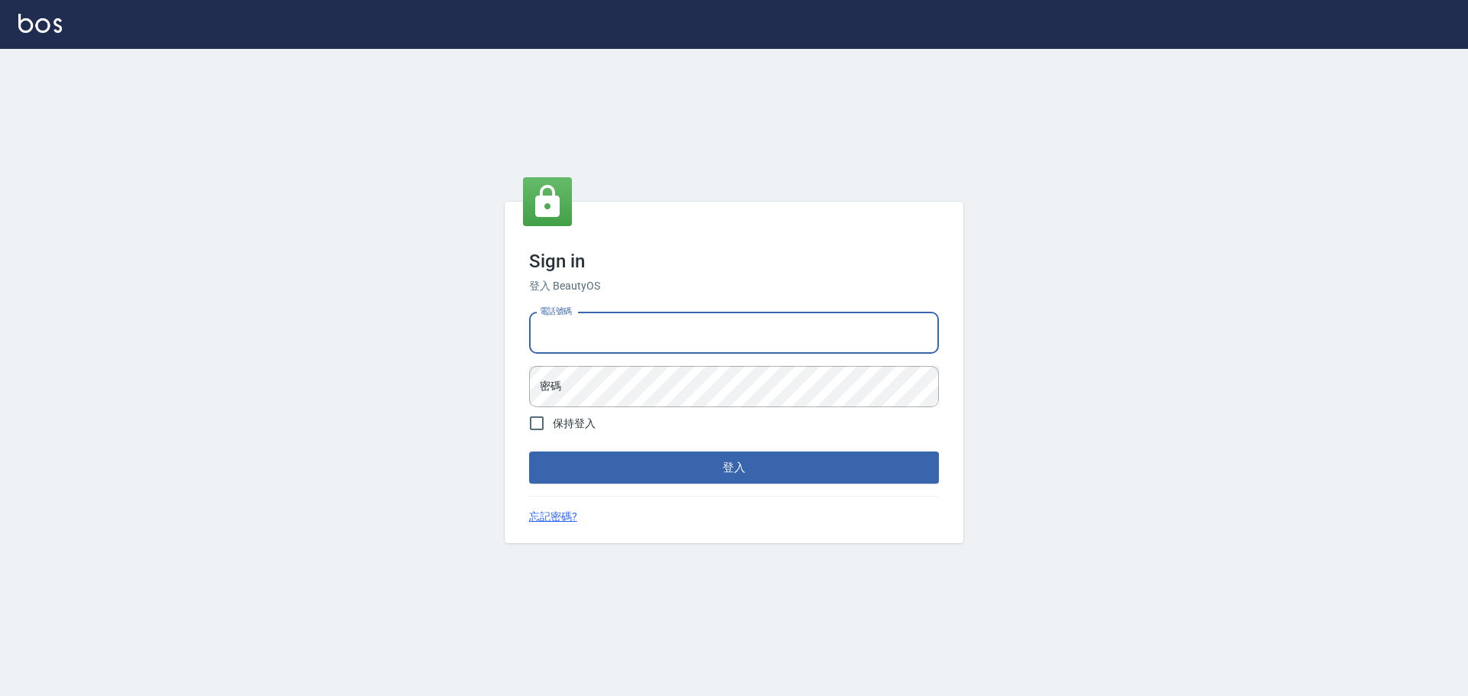
click at [598, 334] on input "電話號碼" at bounding box center [734, 333] width 410 height 41
type input "26068305"
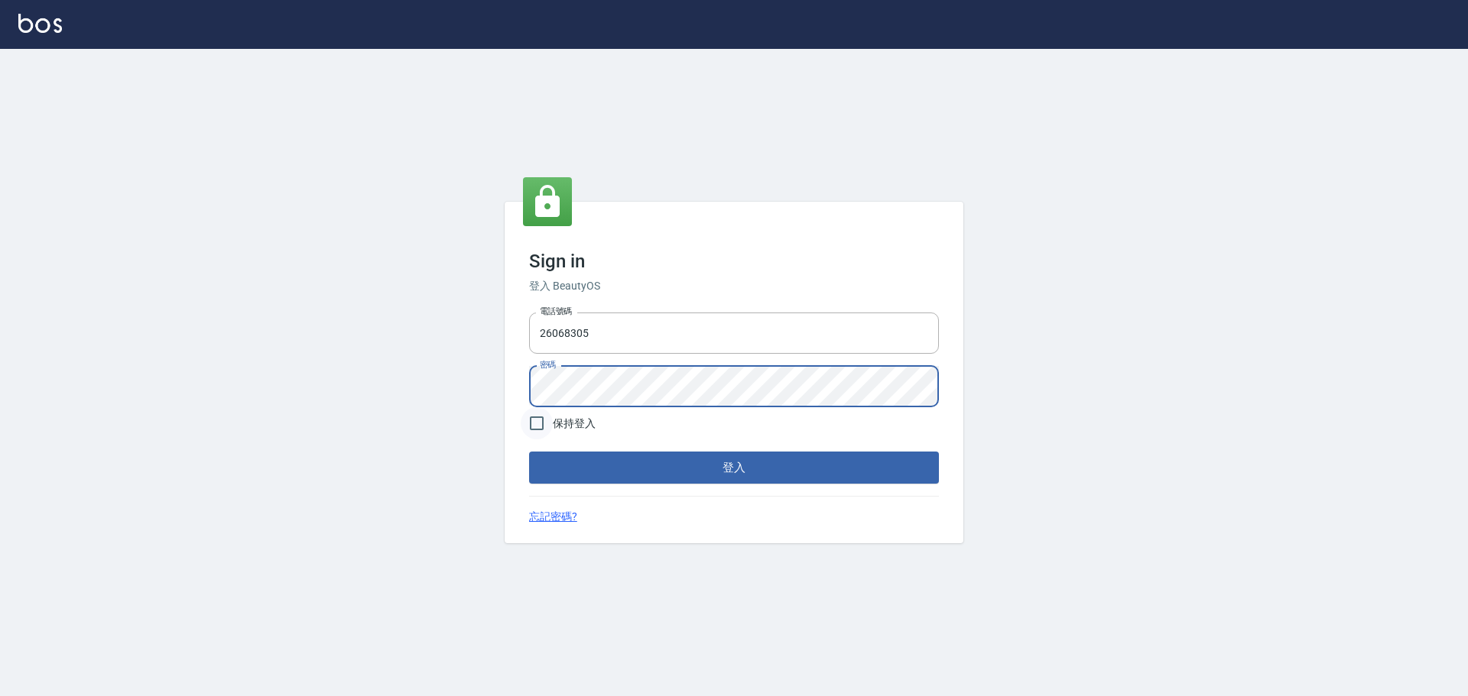
click at [535, 428] on input "保持登入" at bounding box center [537, 423] width 32 height 32
checkbox input "true"
click at [569, 461] on button "登入" at bounding box center [734, 468] width 410 height 32
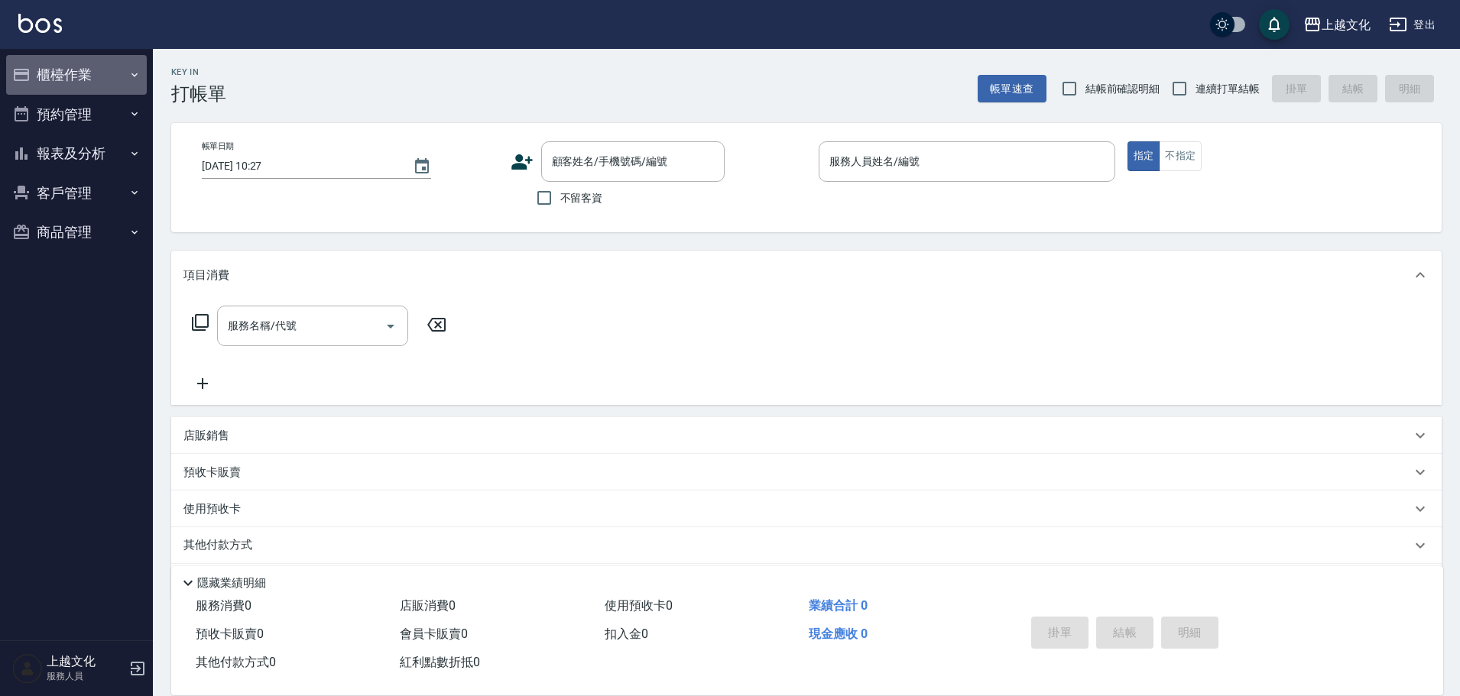
click at [48, 75] on button "櫃檯作業" at bounding box center [76, 75] width 141 height 40
click at [63, 71] on button "櫃檯作業" at bounding box center [76, 75] width 141 height 40
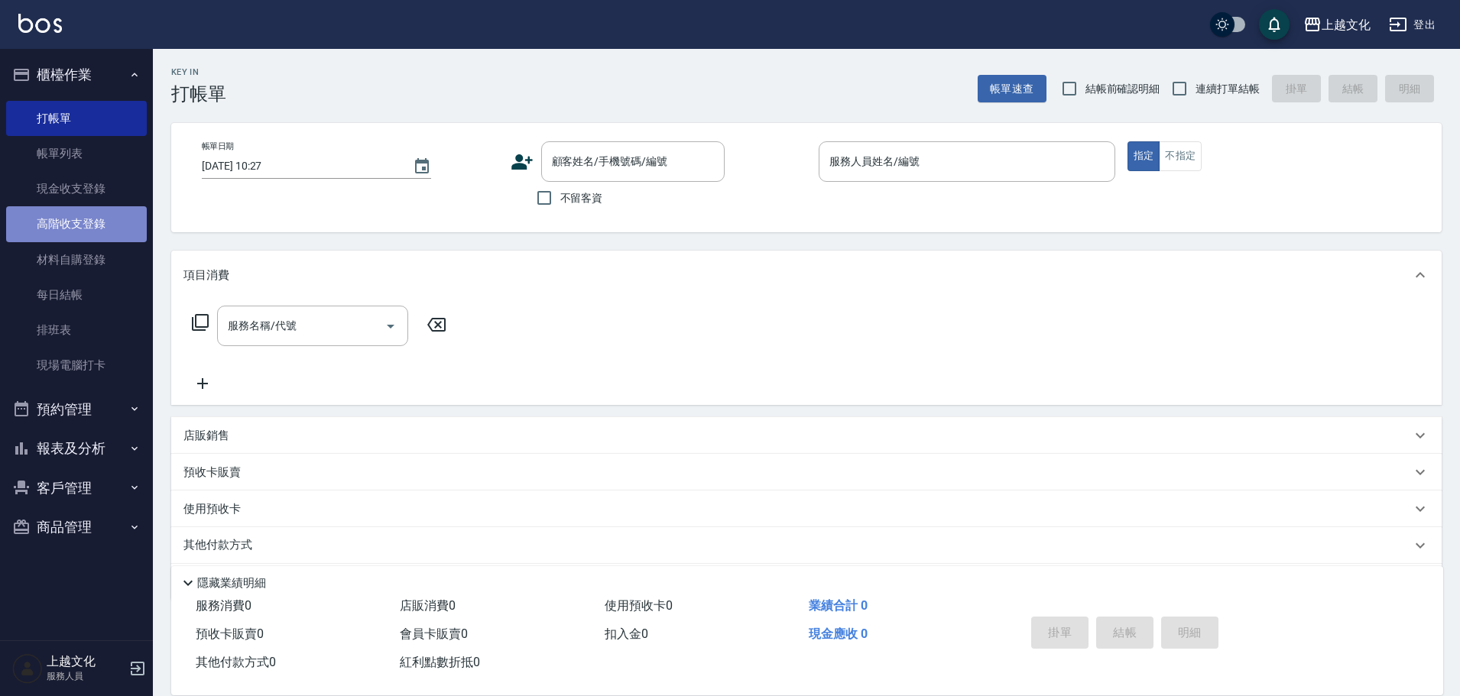
click at [73, 223] on link "高階收支登錄" at bounding box center [76, 223] width 141 height 35
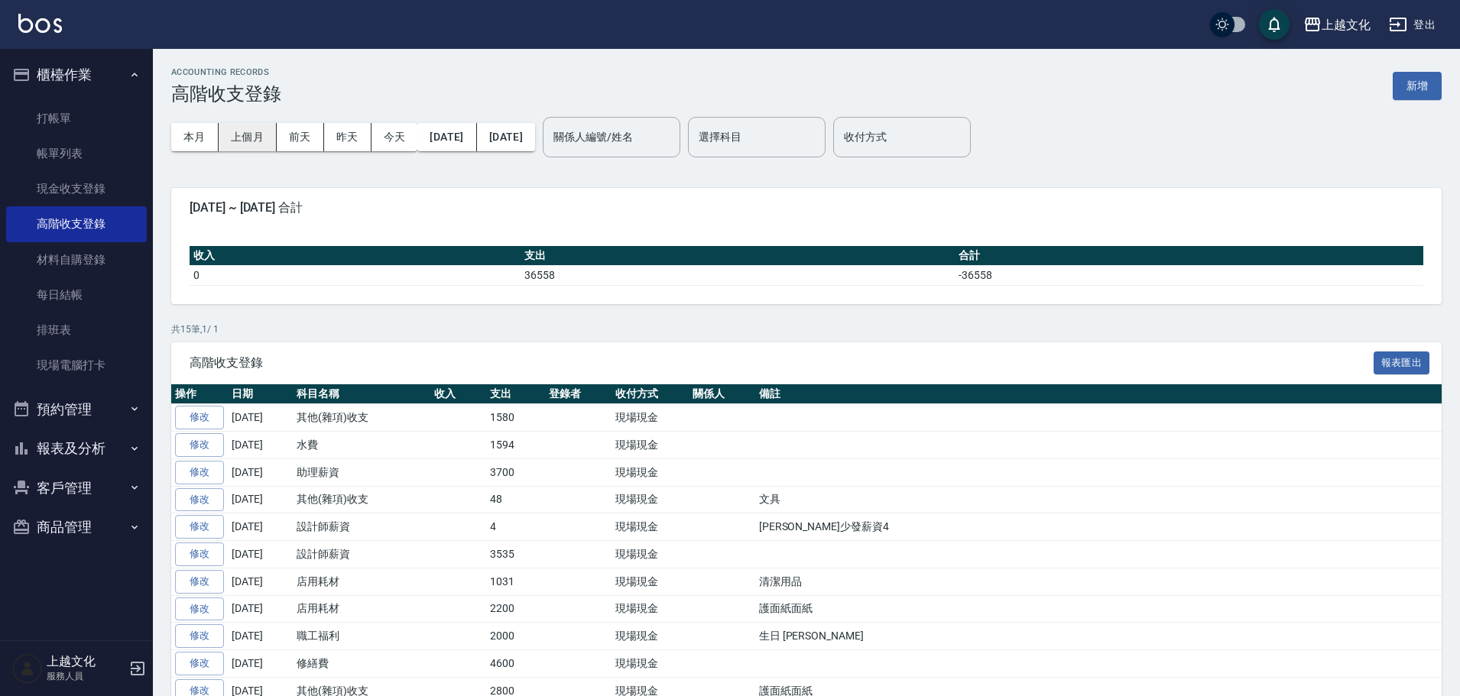
click at [244, 133] on button "上個月" at bounding box center [248, 137] width 58 height 28
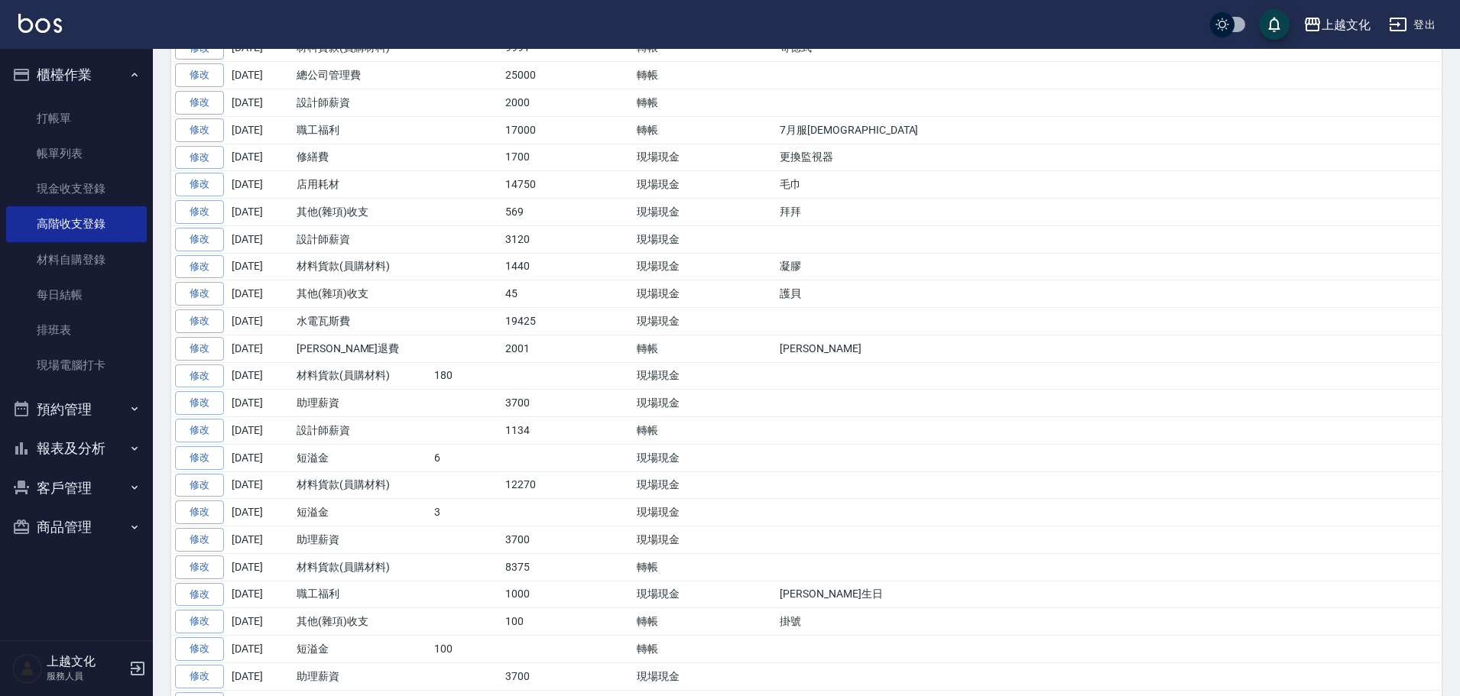
scroll to position [764, 0]
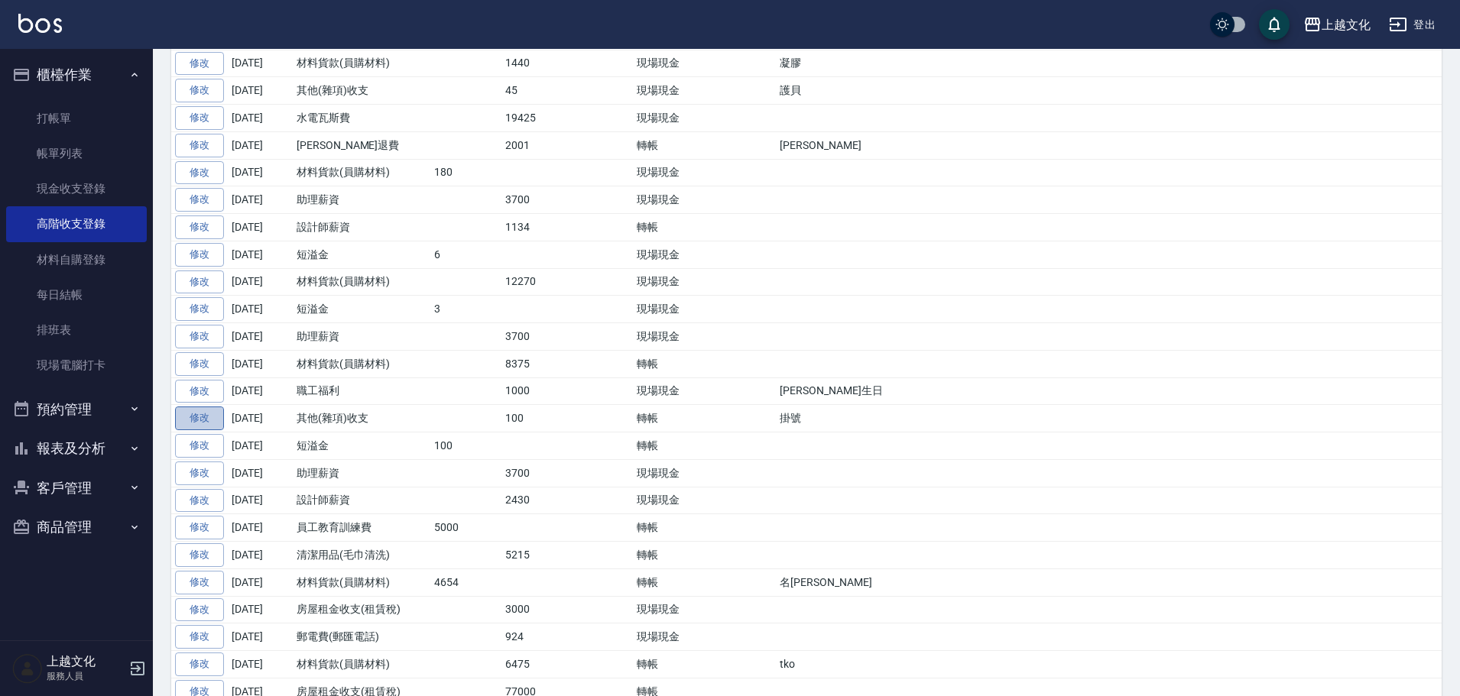
click at [216, 417] on link "修改" at bounding box center [199, 419] width 49 height 24
click at [216, 417] on div "ACCOUNTING RECORDS 高階收支登錄 新增 本月 上個月 前天 昨天 今天 2025/07/01 2025/07/31 關係人編號/姓名 關係人…" at bounding box center [730, 1] width 1460 height 1530
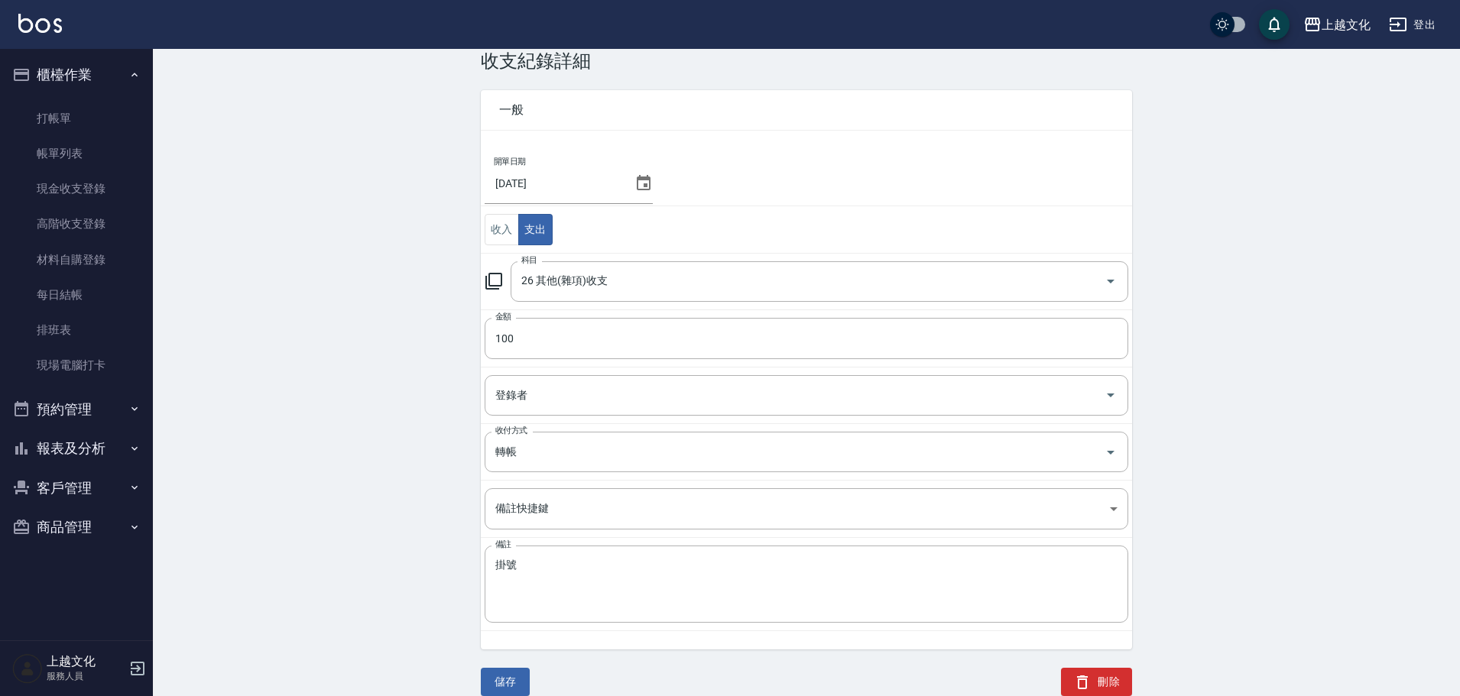
scroll to position [51, 0]
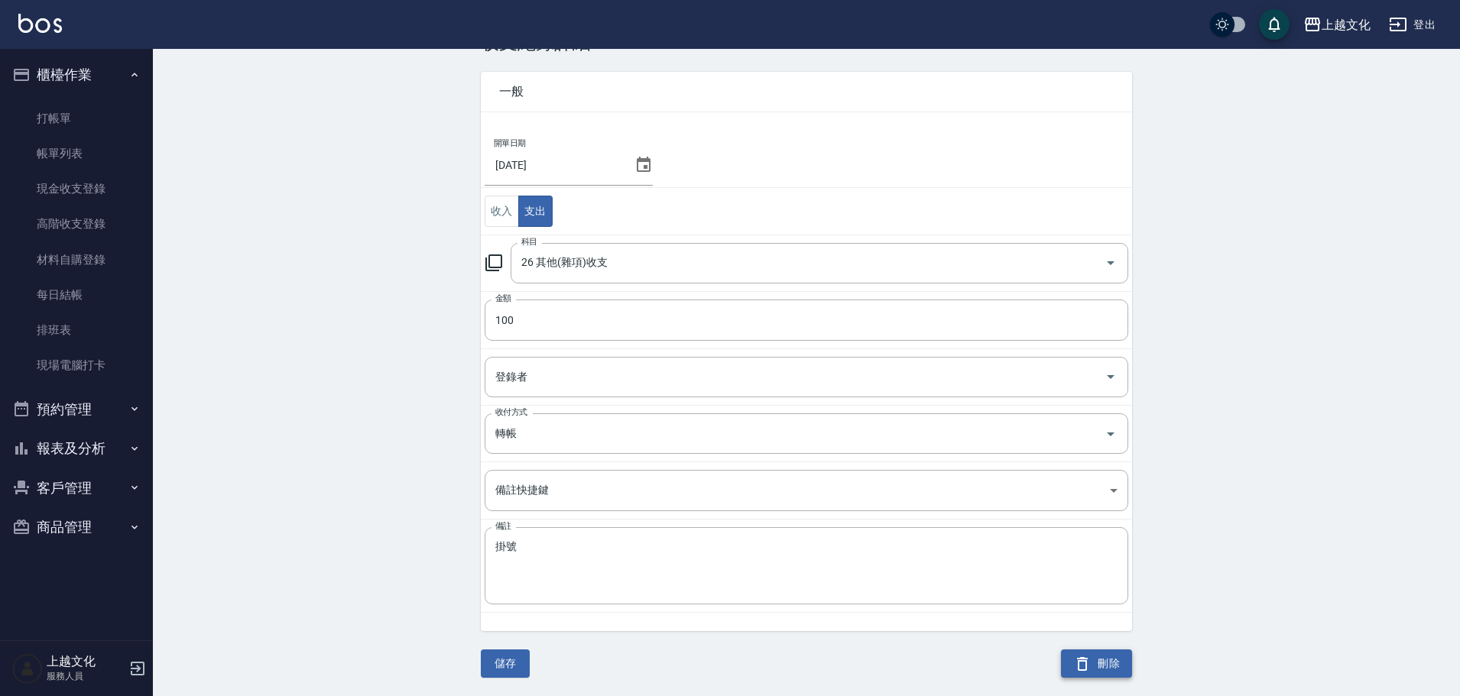
click at [1108, 666] on button "刪除" at bounding box center [1096, 664] width 71 height 28
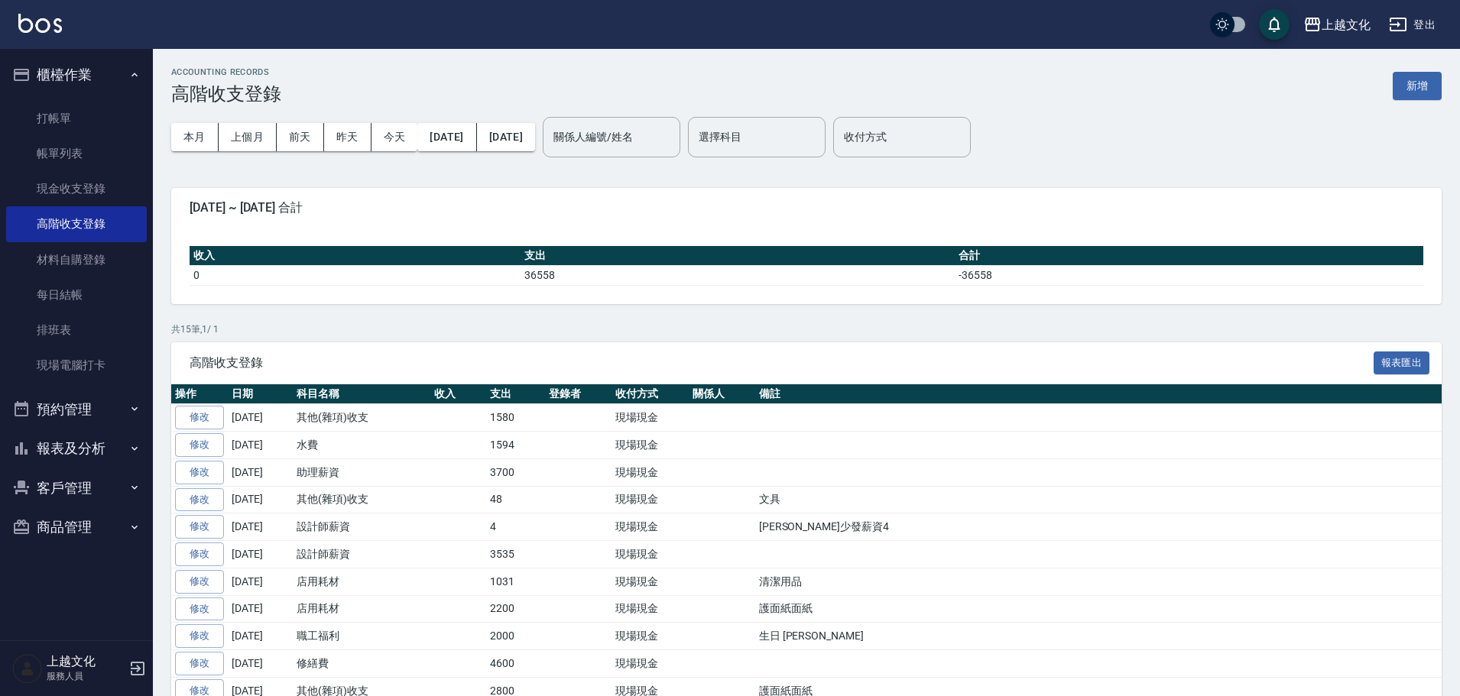
click at [61, 444] on button "報表及分析" at bounding box center [76, 449] width 141 height 40
click at [50, 520] on link "店家日報表" at bounding box center [76, 527] width 141 height 35
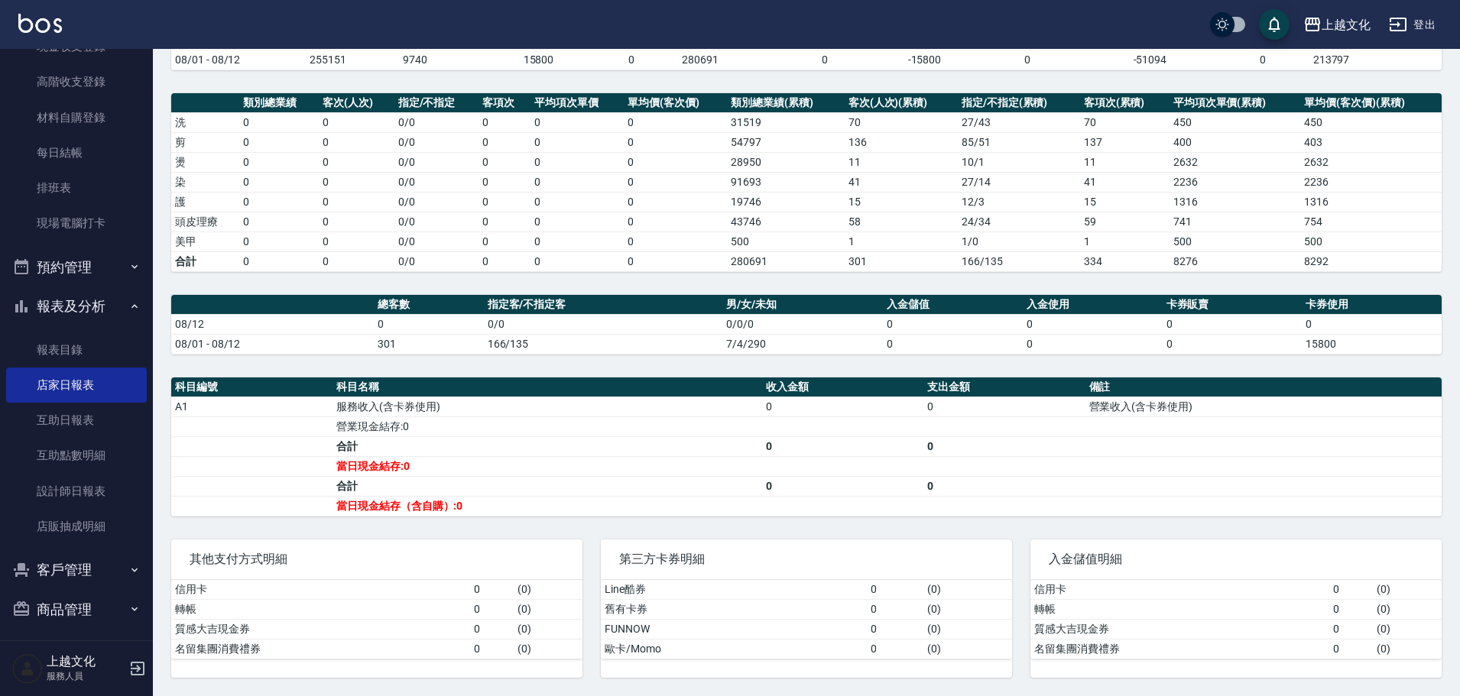
scroll to position [149, 0]
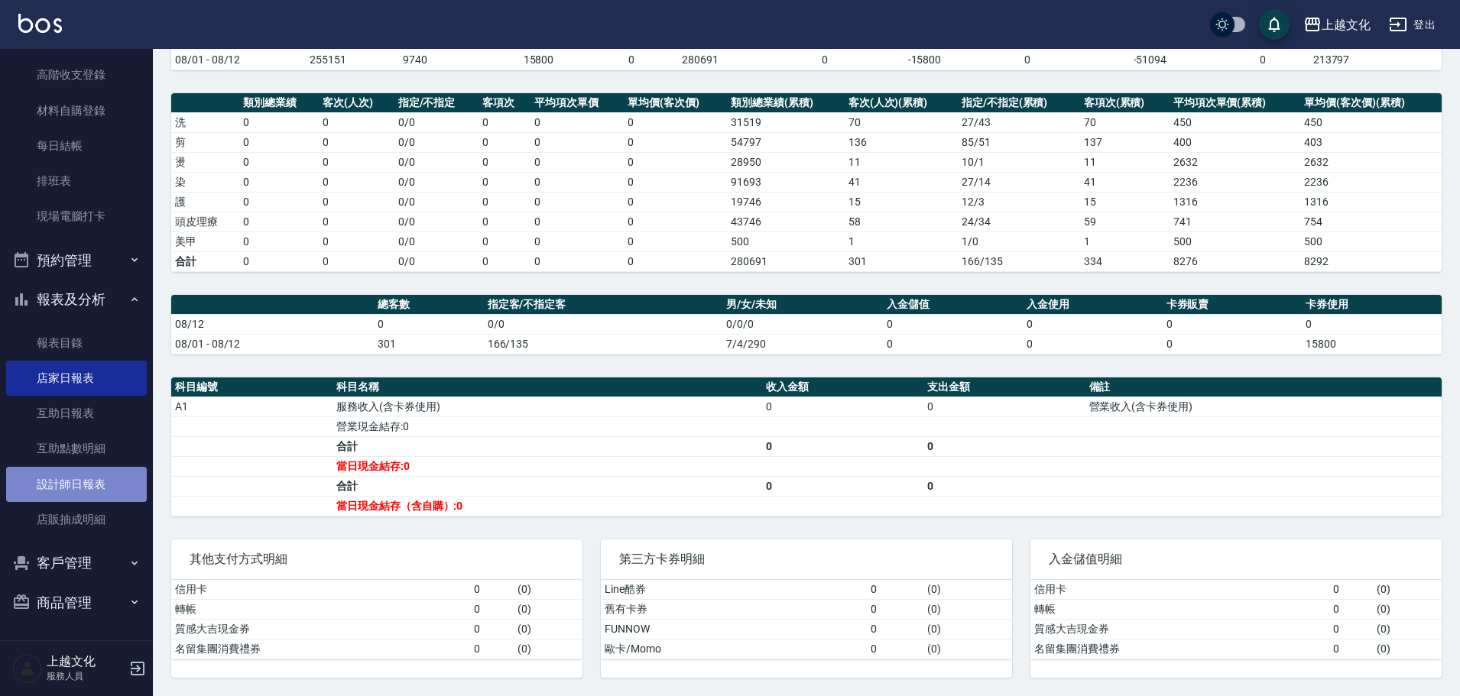
click at [104, 476] on link "設計師日報表" at bounding box center [76, 484] width 141 height 35
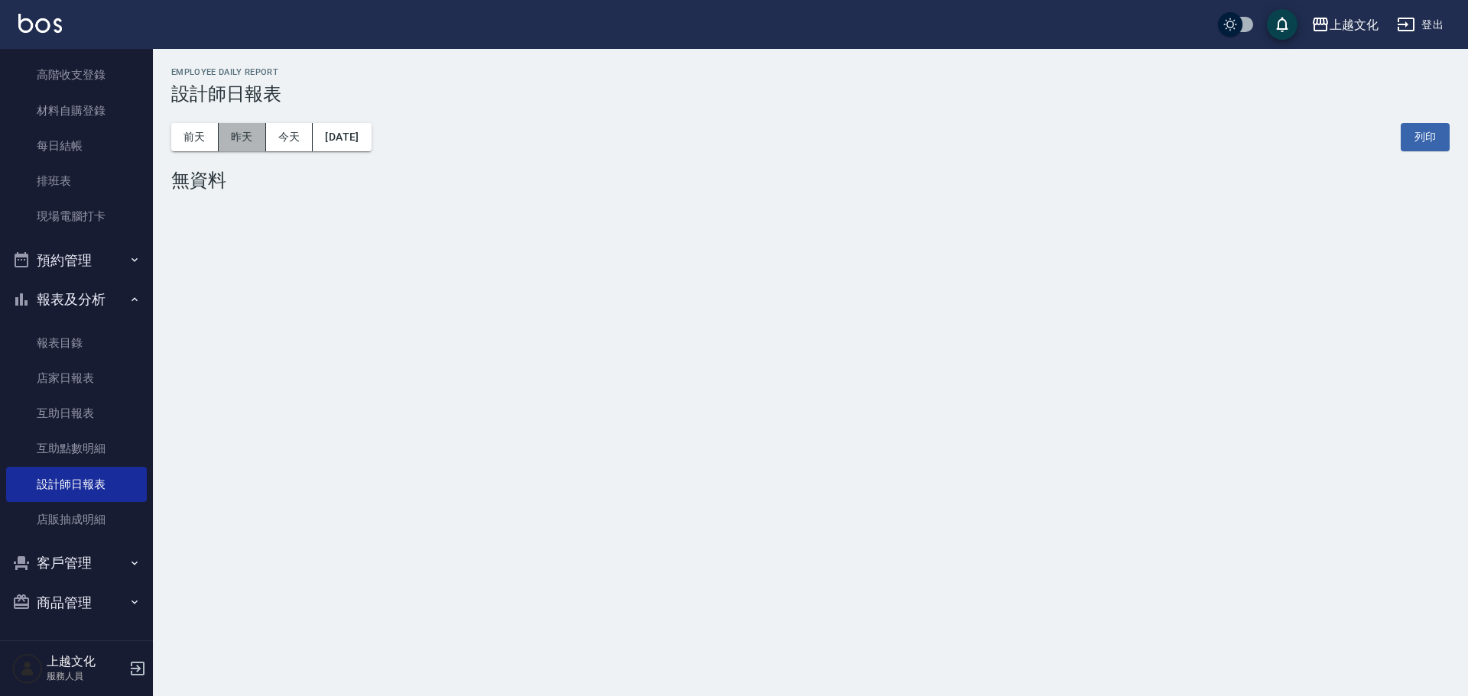
click at [227, 141] on button "昨天" at bounding box center [242, 137] width 47 height 28
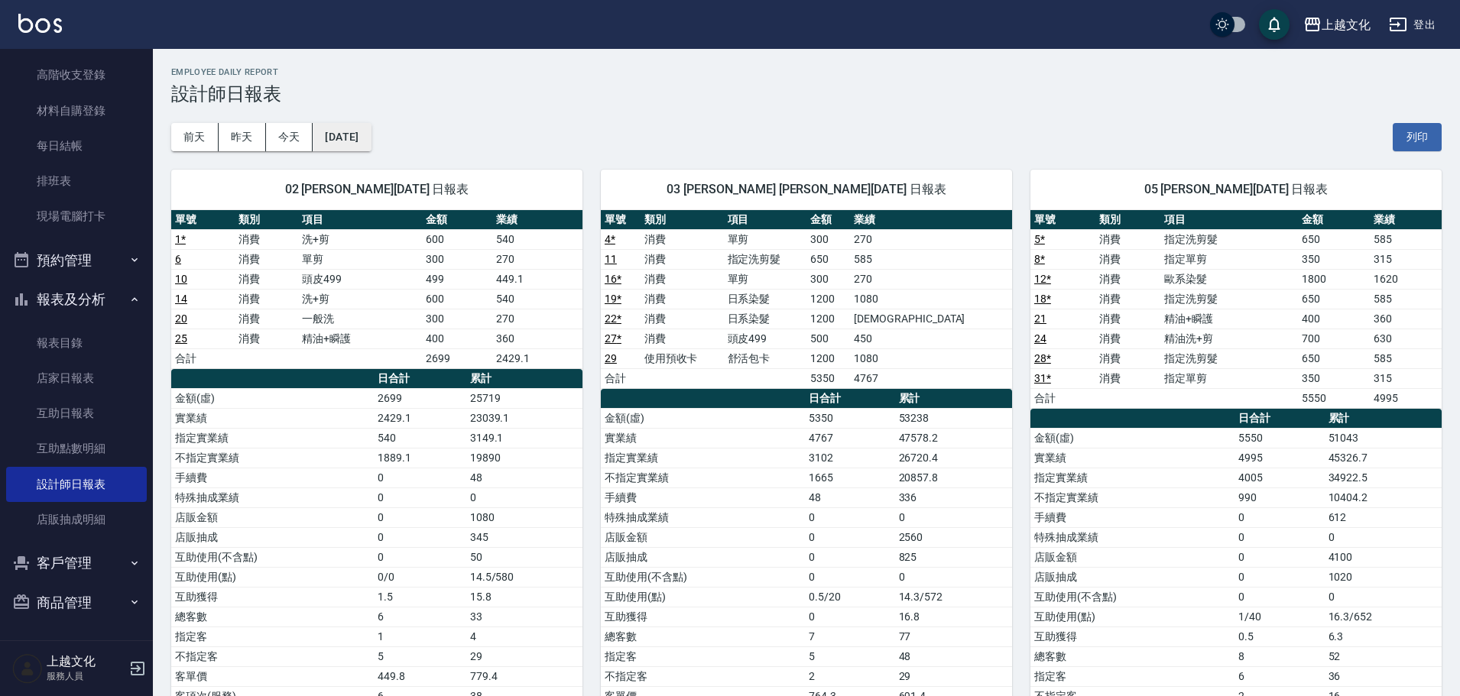
click at [332, 138] on button "[DATE]" at bounding box center [342, 137] width 58 height 28
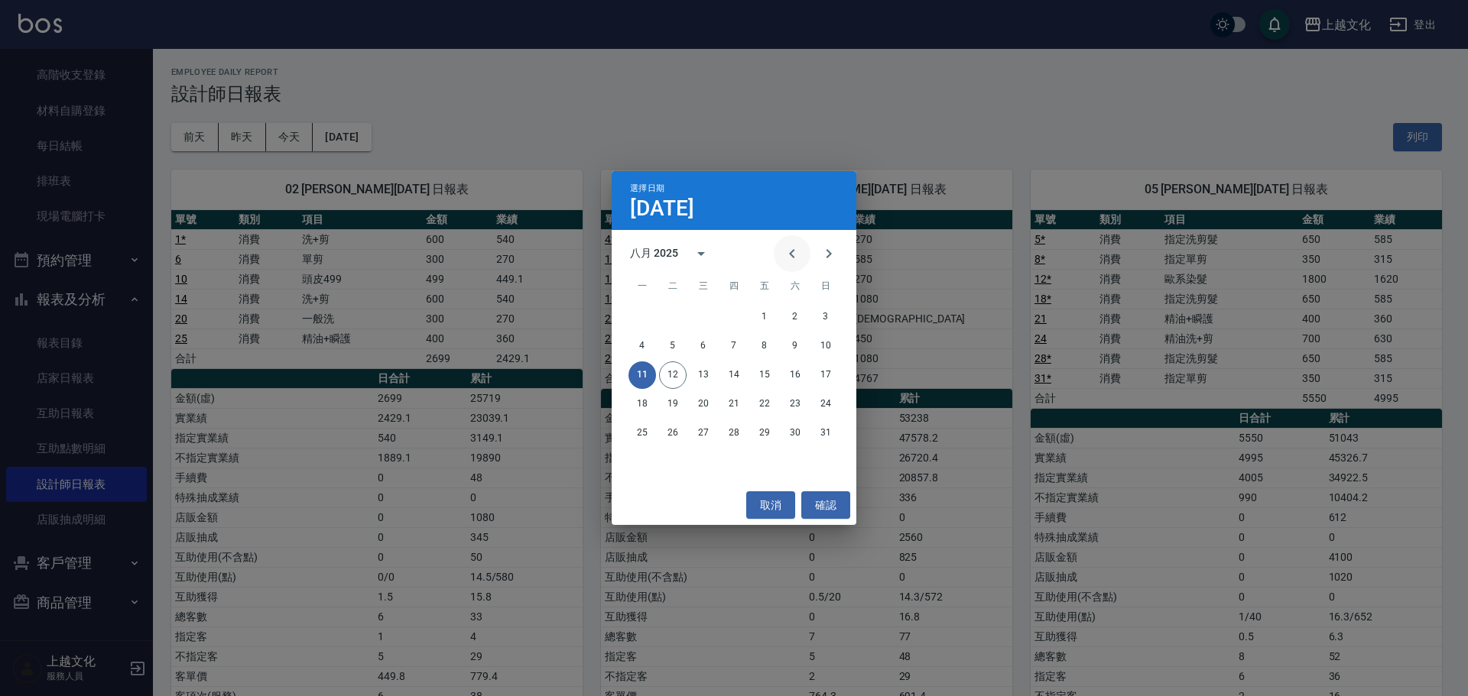
click at [795, 252] on icon "Previous month" at bounding box center [792, 254] width 18 height 18
click at [793, 255] on icon "Previous month" at bounding box center [792, 254] width 18 height 18
click at [765, 346] on button "6" at bounding box center [765, 346] width 28 height 28
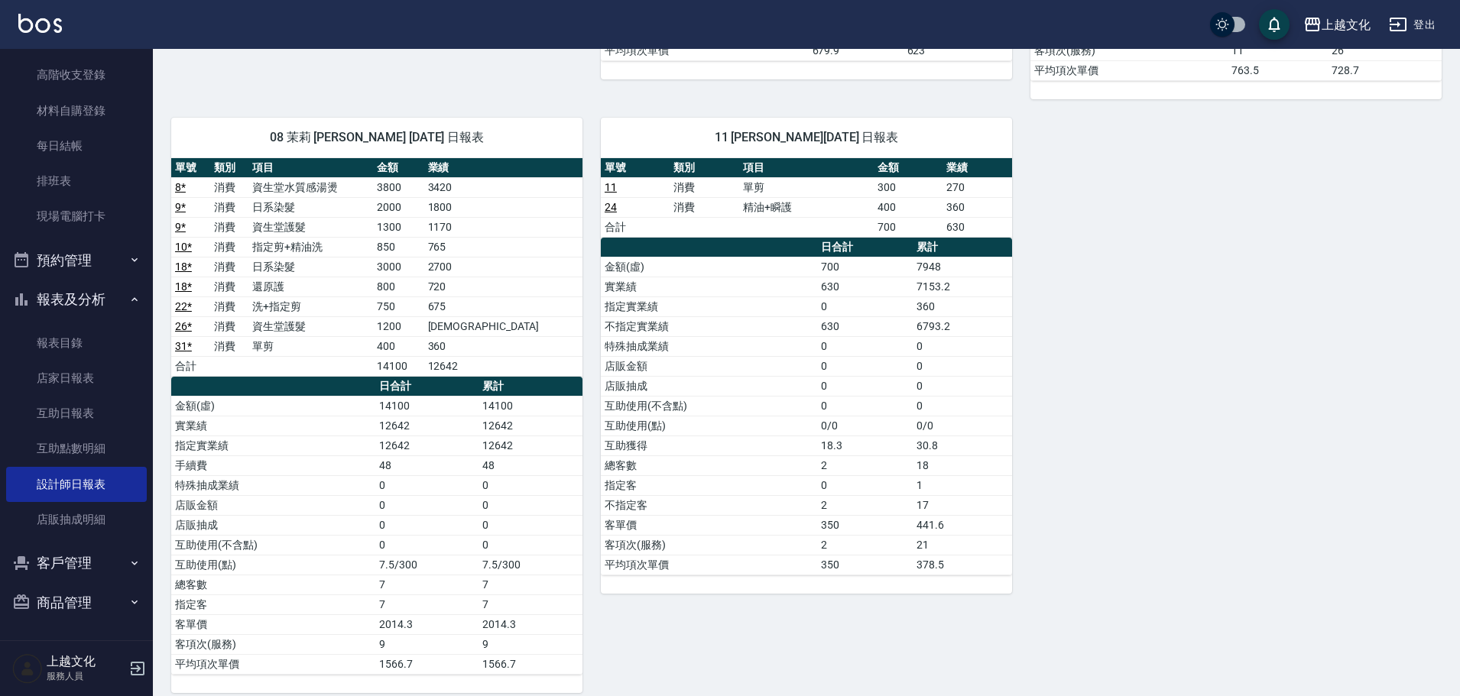
scroll to position [761, 0]
